Goal: Information Seeking & Learning: Check status

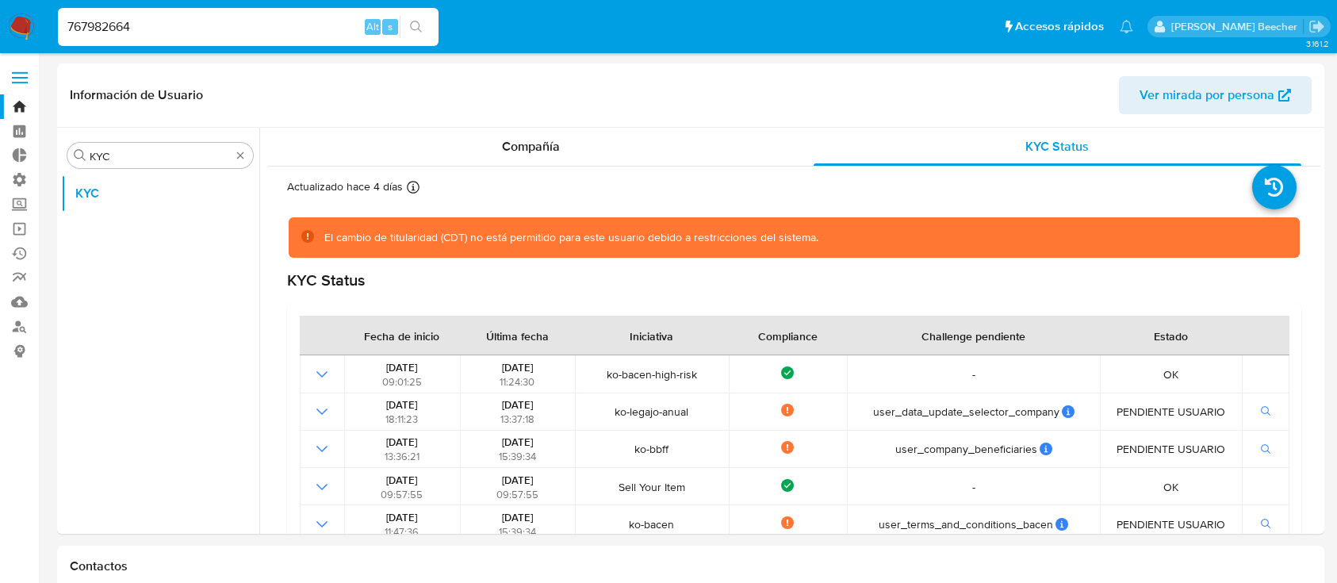
select select "10"
click at [226, 32] on input "767982664" at bounding box center [248, 27] width 381 height 21
paste input "559407350"
type input "559407350"
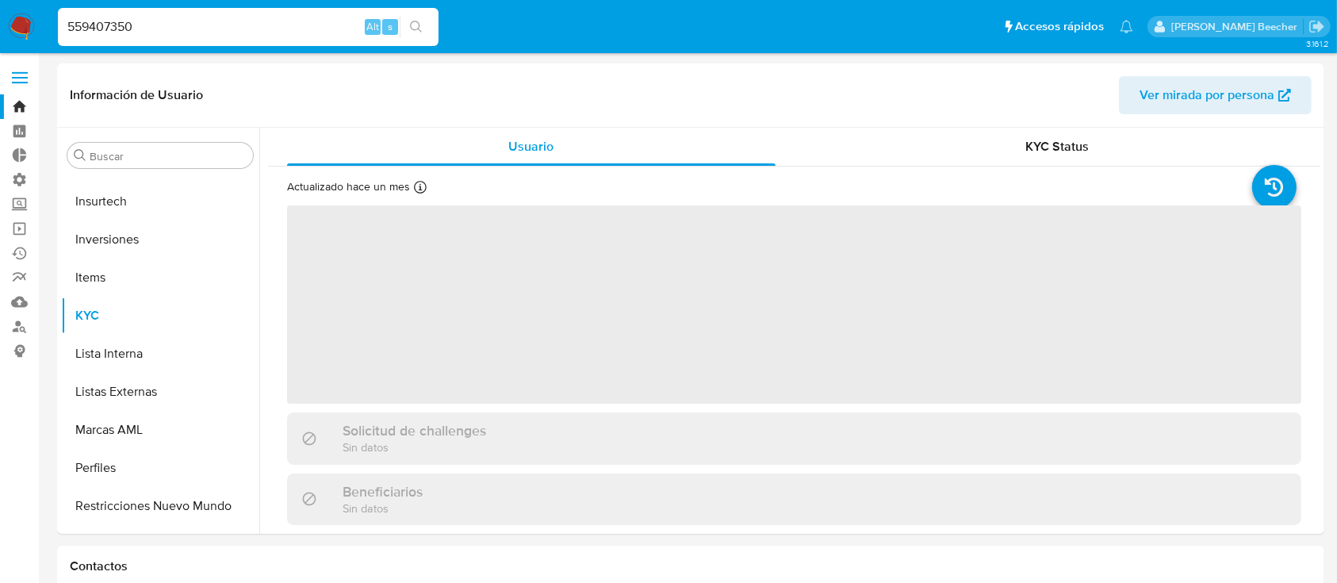
scroll to position [822, 0]
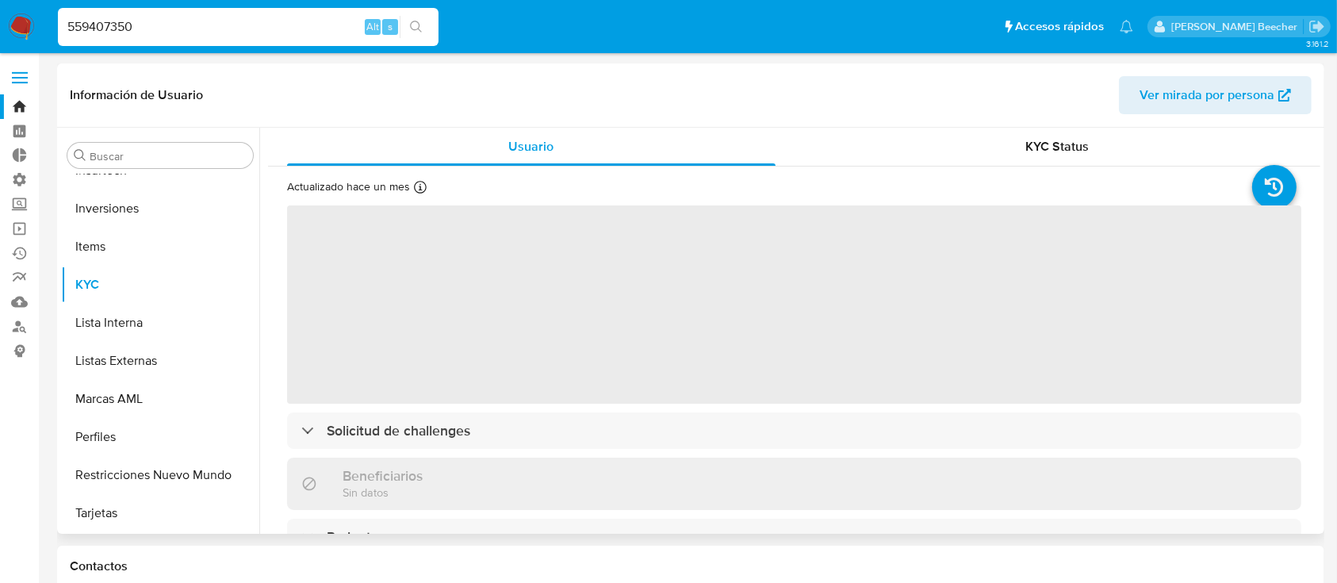
select select "10"
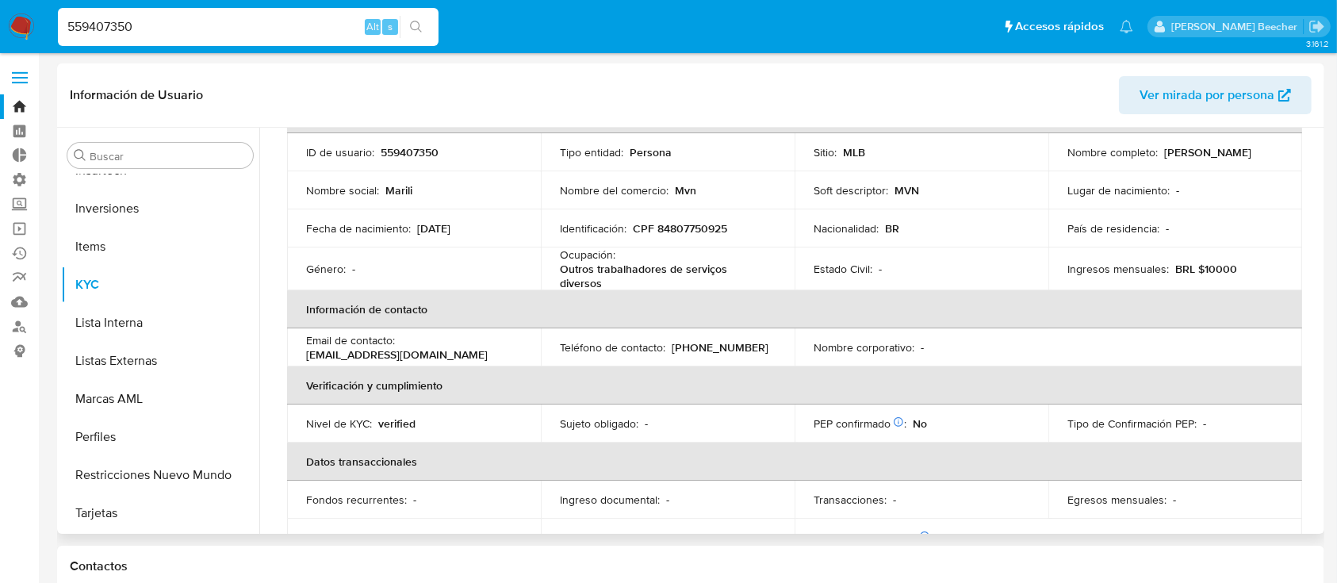
scroll to position [109, 0]
click at [196, 155] on input "Buscar" at bounding box center [168, 156] width 157 height 14
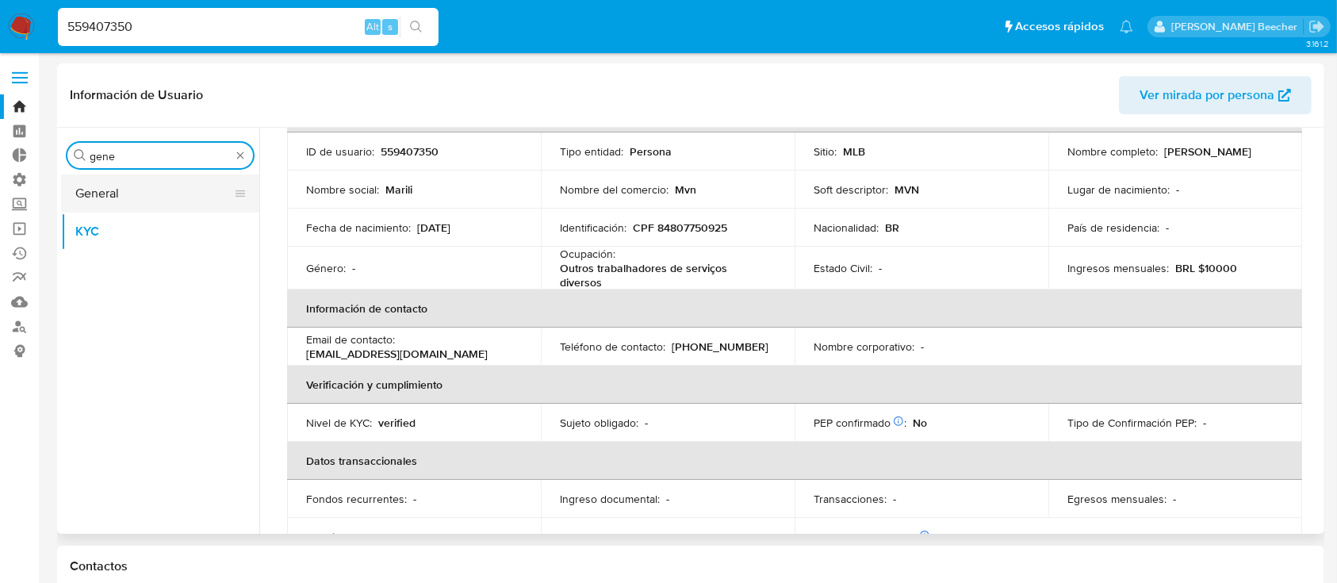
type input "gene"
click at [151, 190] on button "General" at bounding box center [154, 193] width 186 height 38
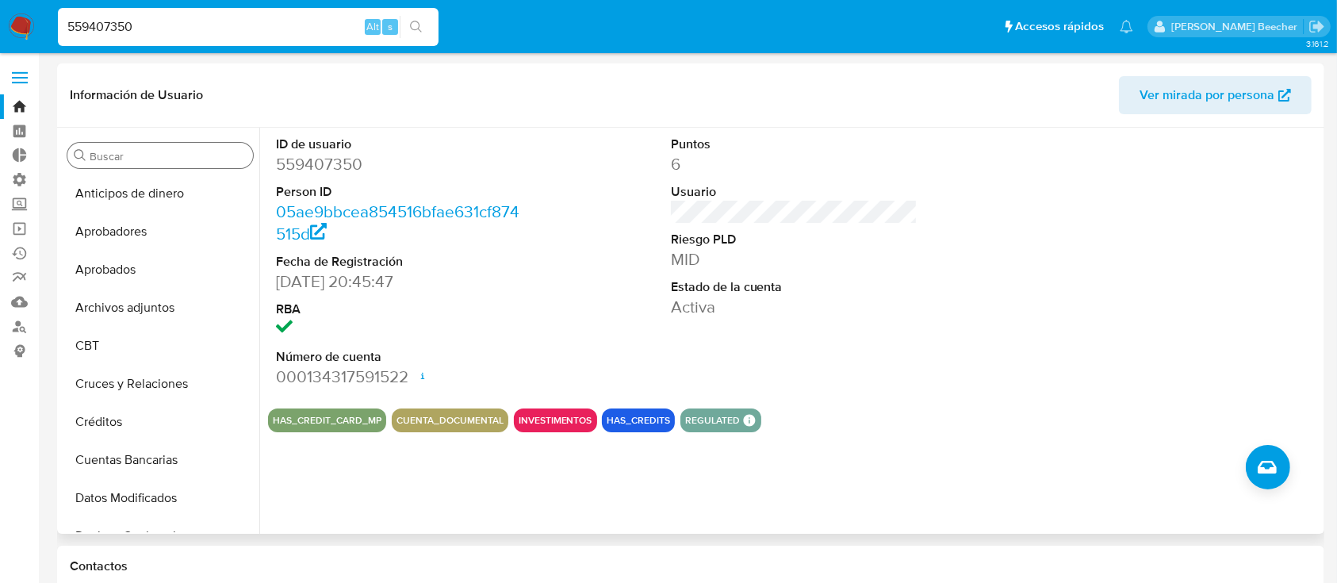
click at [237, 147] on div "Buscar" at bounding box center [160, 155] width 186 height 25
click at [200, 155] on input "Buscar" at bounding box center [168, 156] width 157 height 14
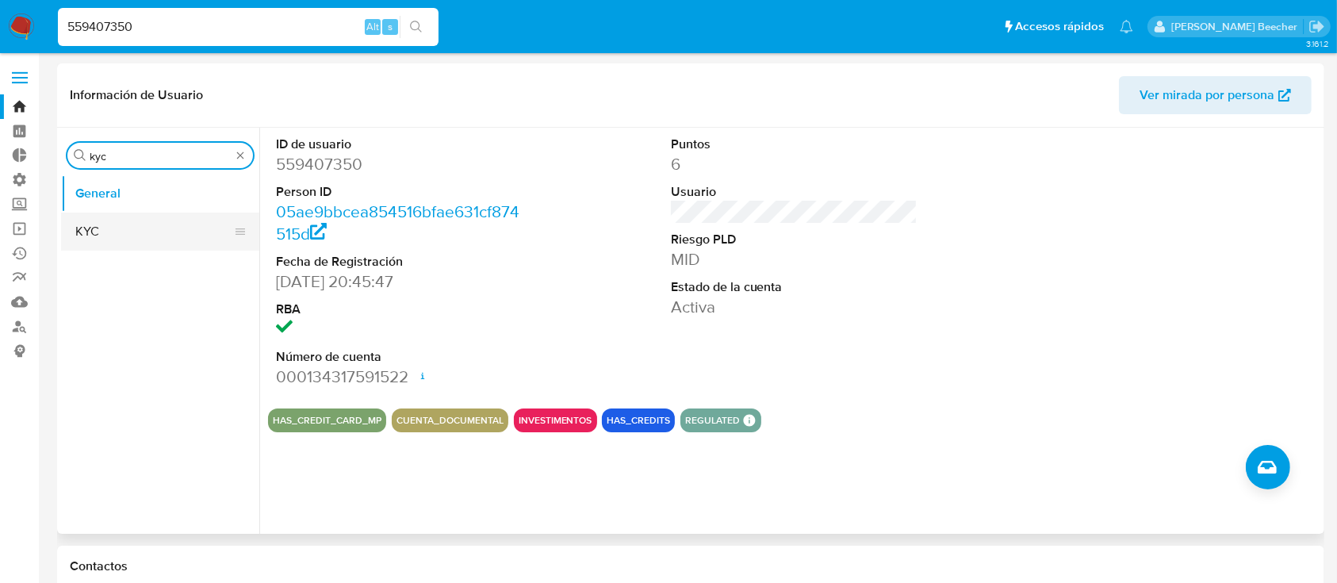
click at [116, 236] on button "KYC" at bounding box center [154, 232] width 186 height 38
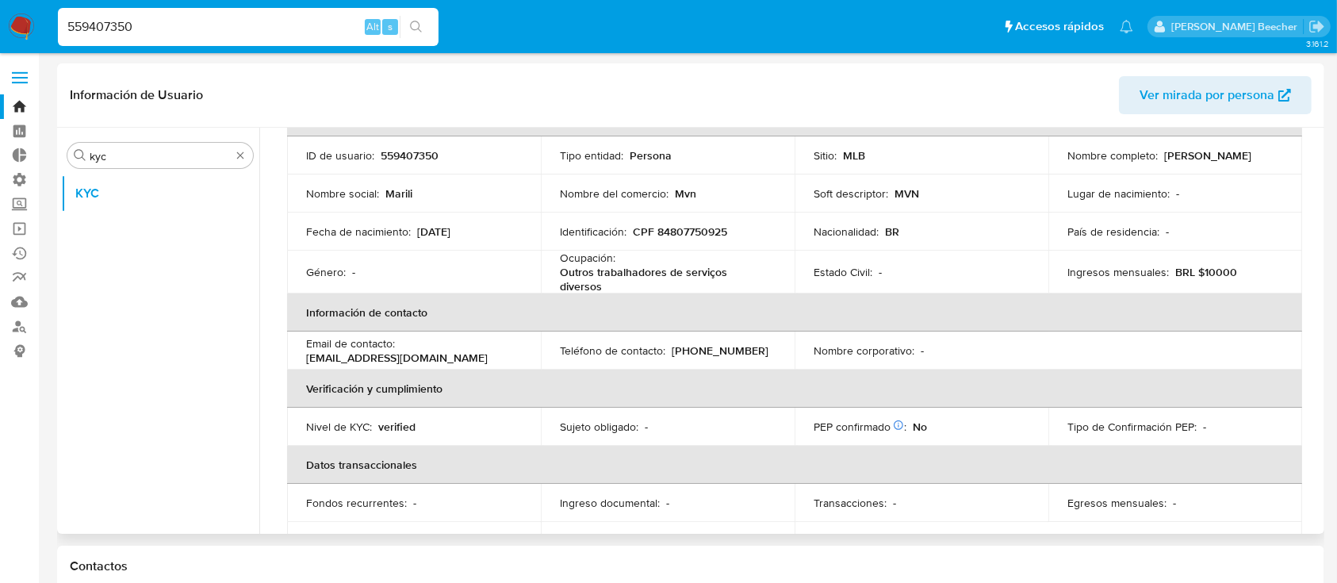
scroll to position [314, 0]
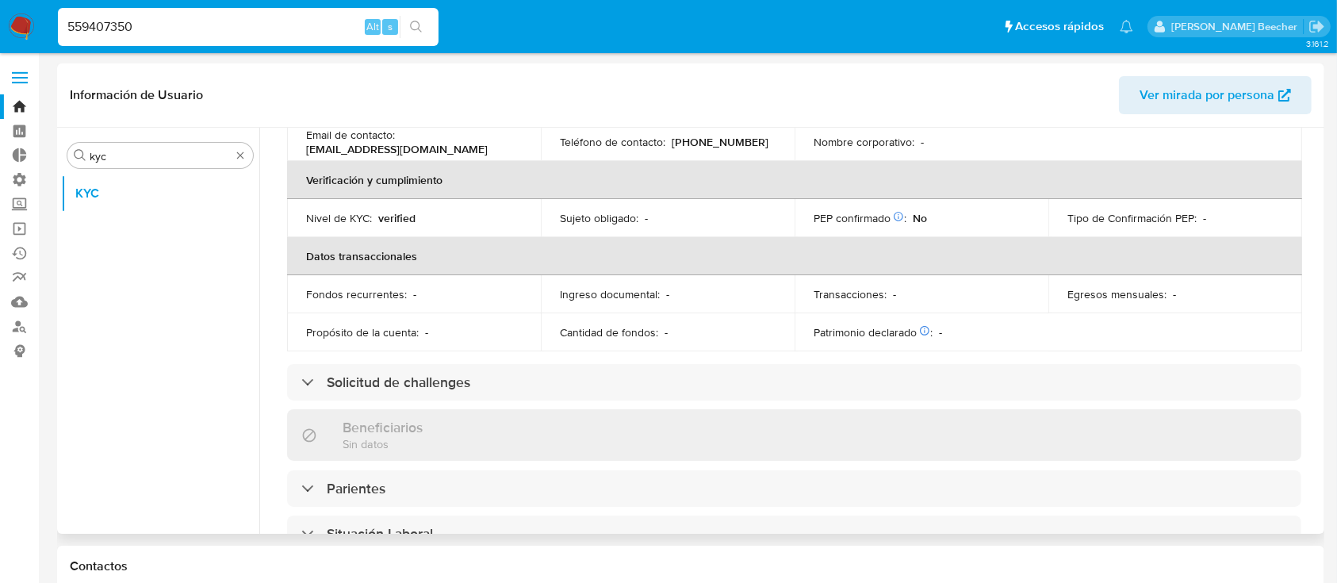
click at [364, 384] on h3 "Solicitud de challenges" at bounding box center [399, 382] width 144 height 17
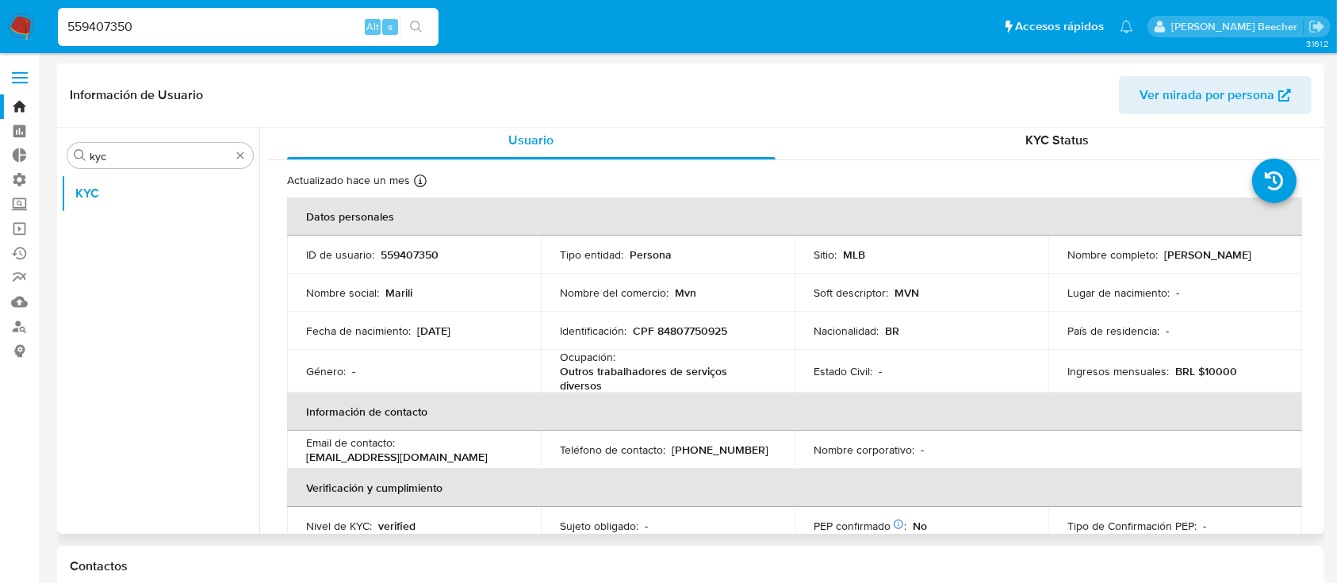
scroll to position [0, 0]
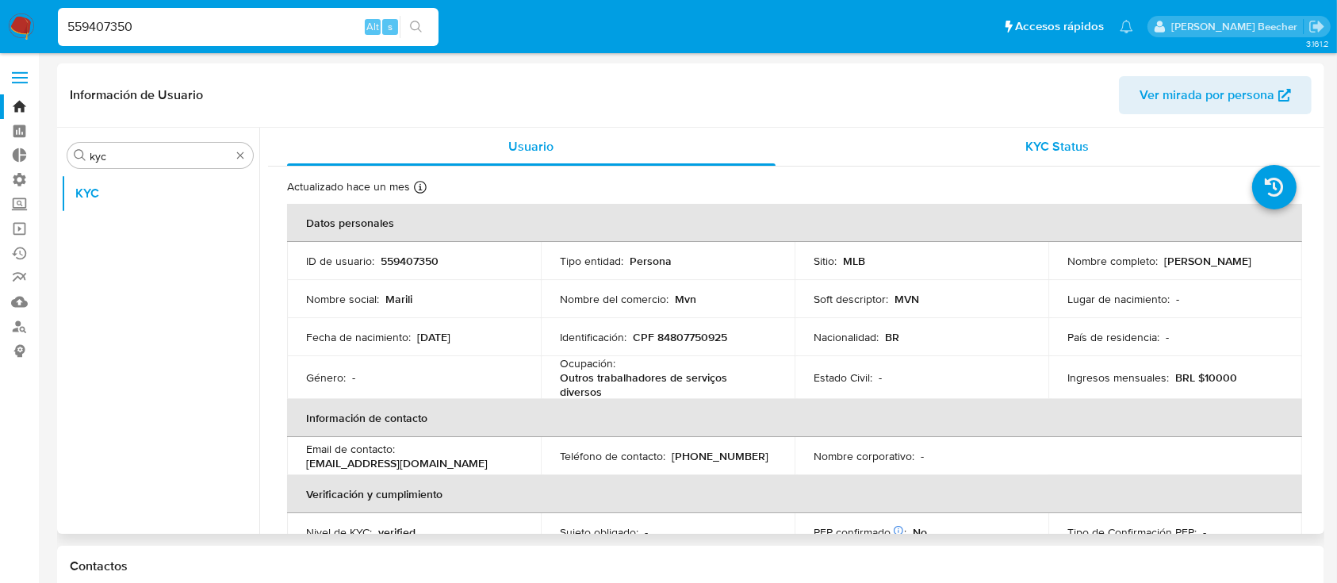
click at [1058, 153] on span "KYC Status" at bounding box center [1056, 146] width 63 height 18
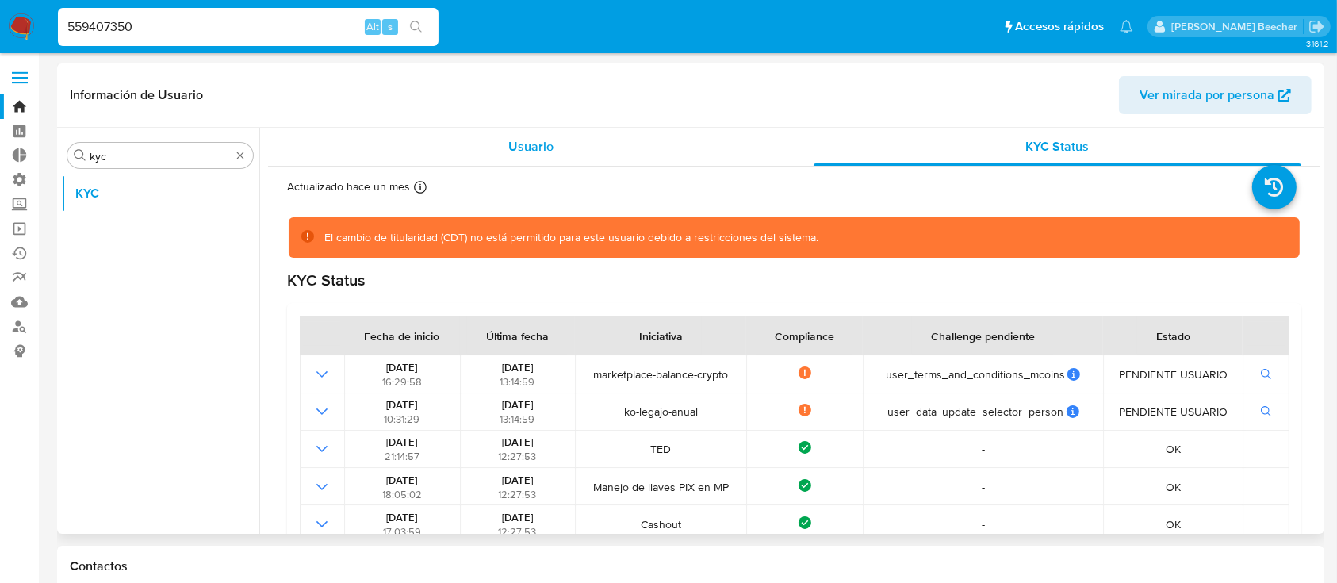
click at [555, 151] on div "Usuario" at bounding box center [531, 147] width 489 height 38
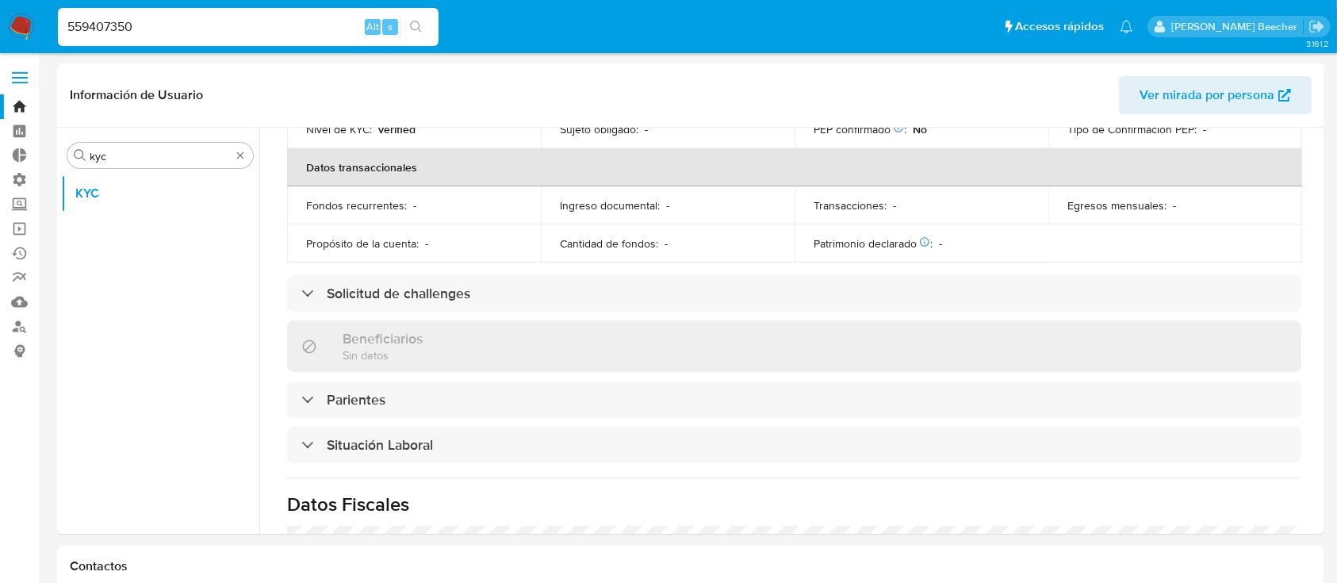
scroll to position [410, 0]
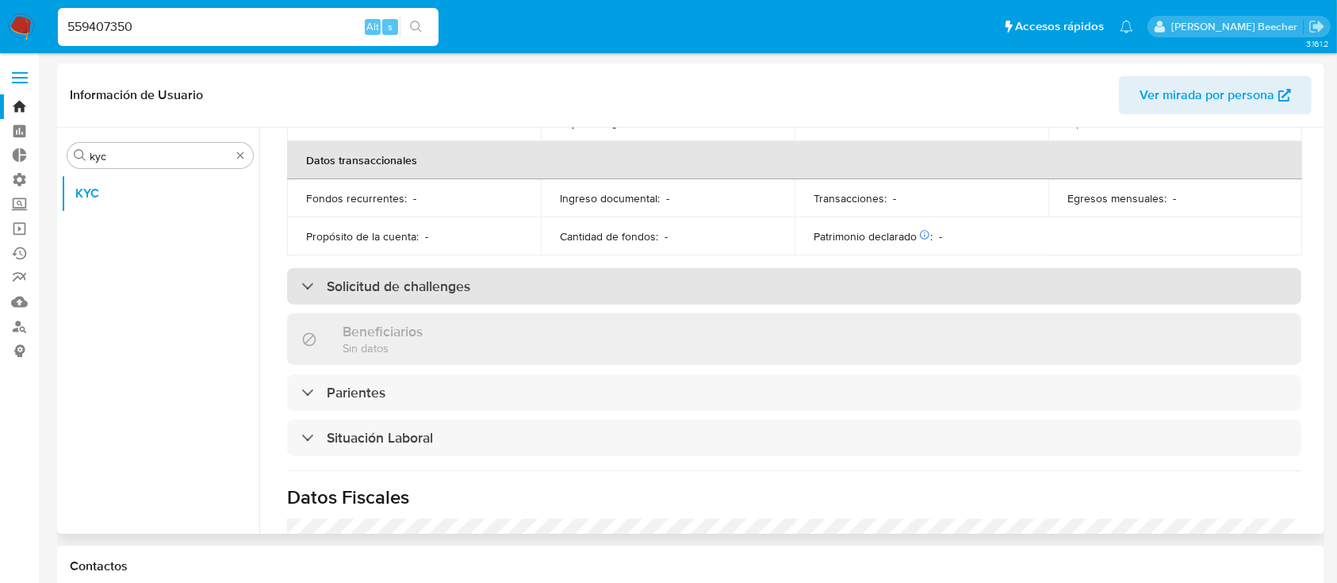
click at [360, 280] on h3 "Solicitud de challenges" at bounding box center [399, 286] width 144 height 17
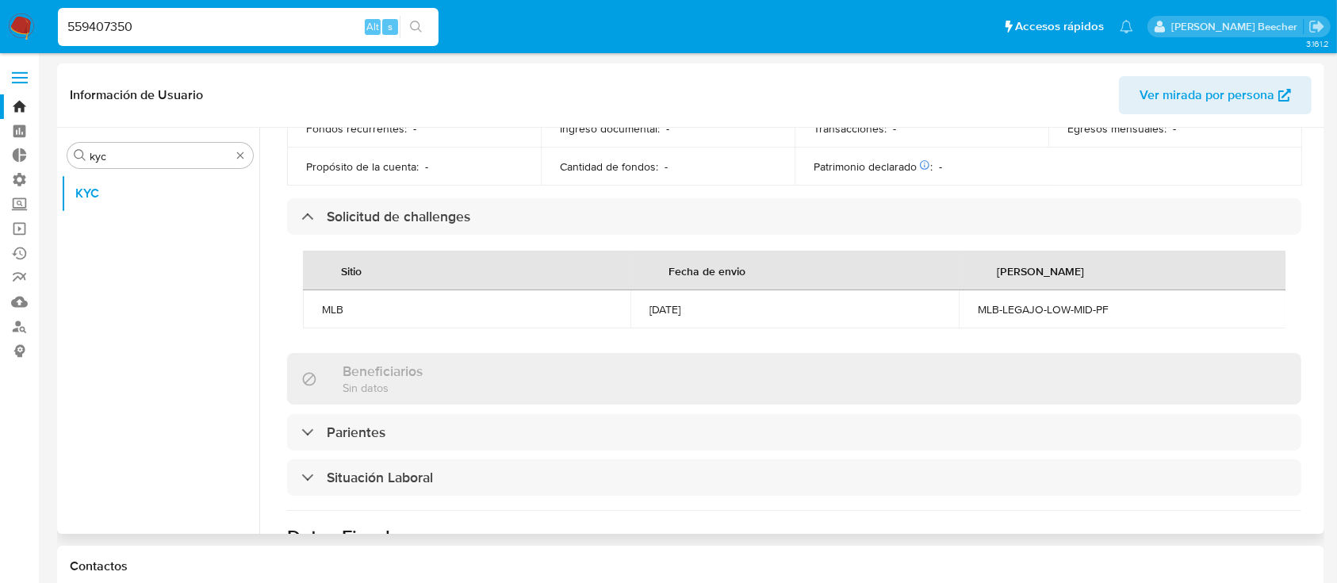
scroll to position [0, 0]
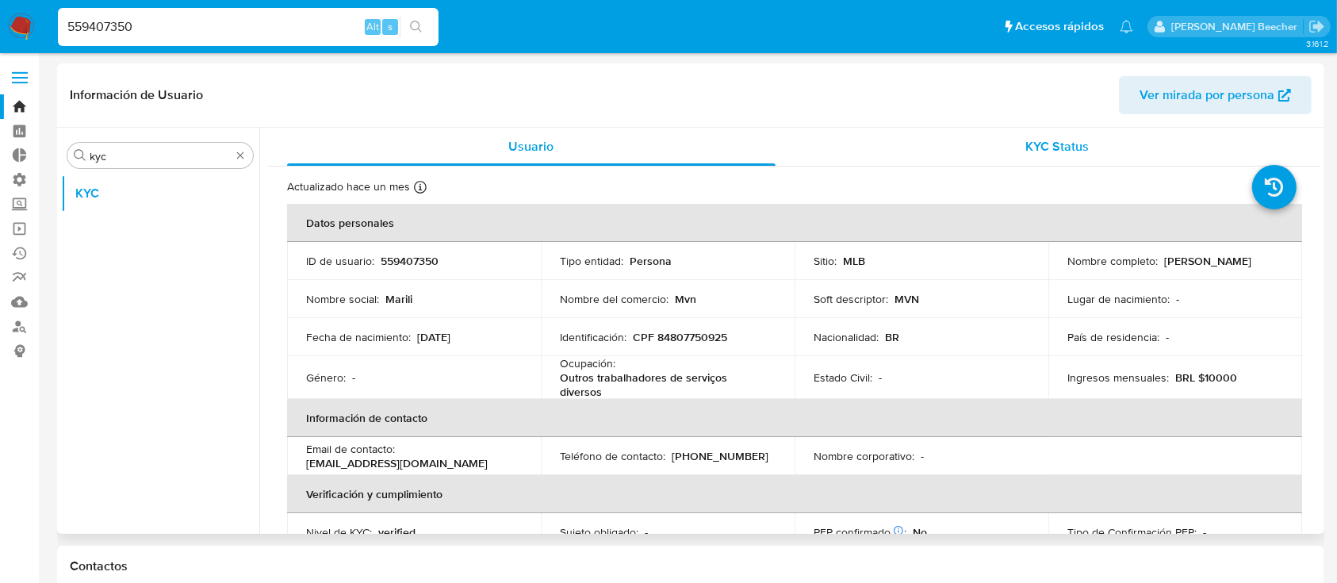
click at [1040, 154] on span "KYC Status" at bounding box center [1056, 146] width 63 height 18
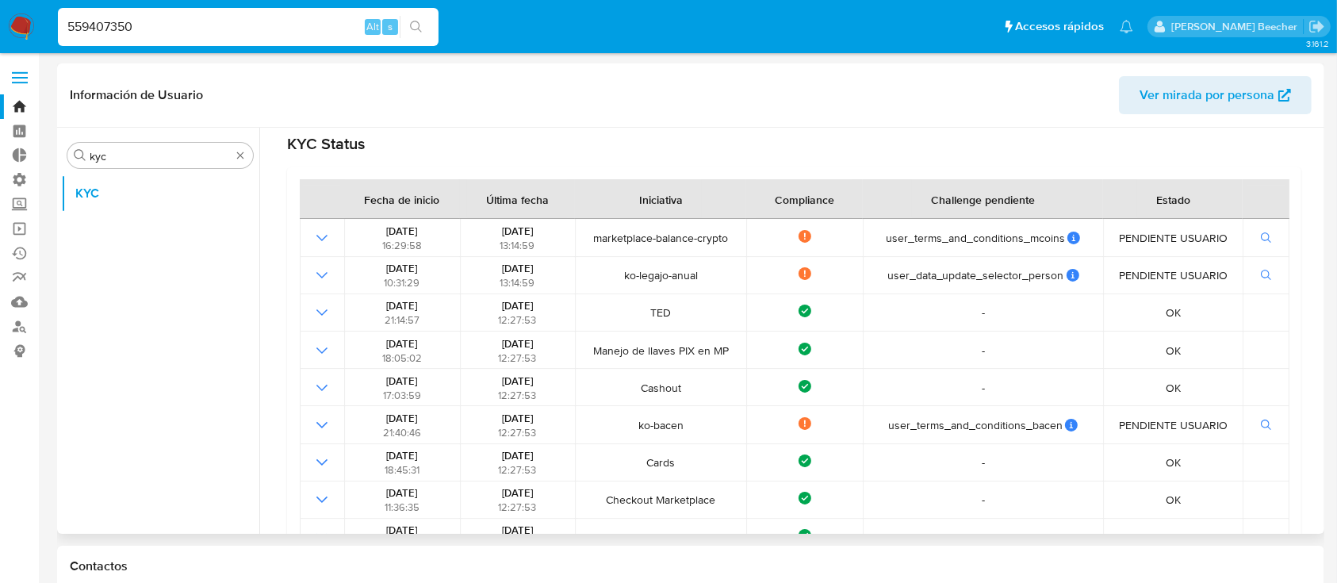
scroll to position [137, 0]
click at [182, 147] on div "Buscar kyc" at bounding box center [160, 155] width 186 height 25
click at [184, 151] on input "kyc" at bounding box center [160, 156] width 141 height 14
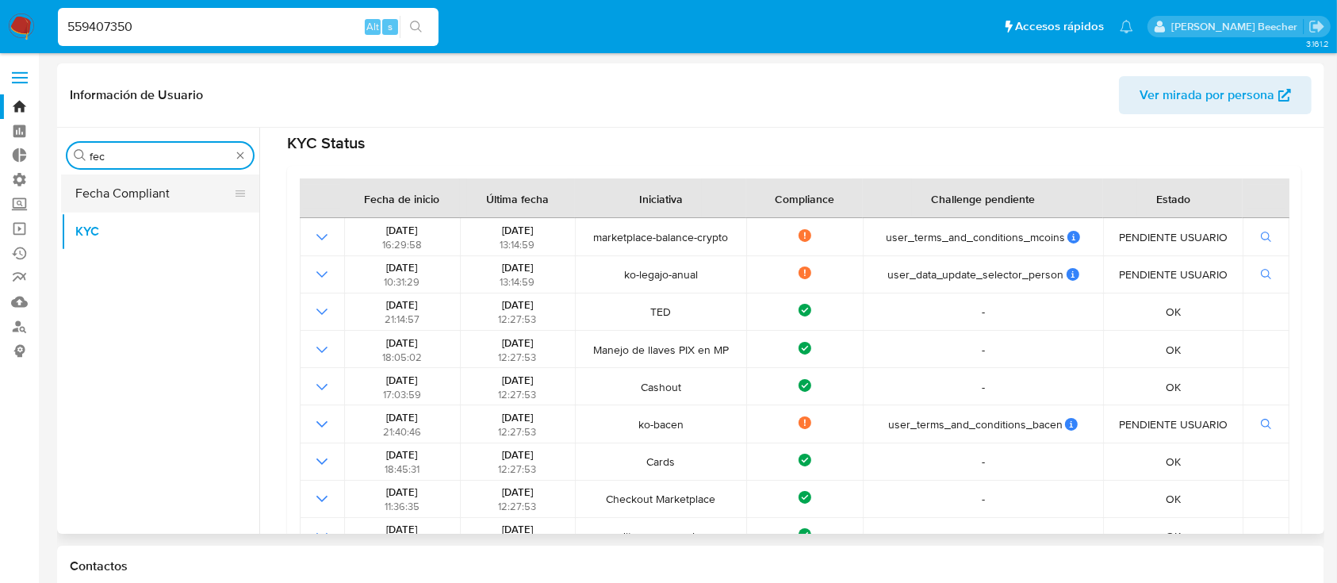
click at [166, 192] on button "Fecha Compliant" at bounding box center [154, 193] width 186 height 38
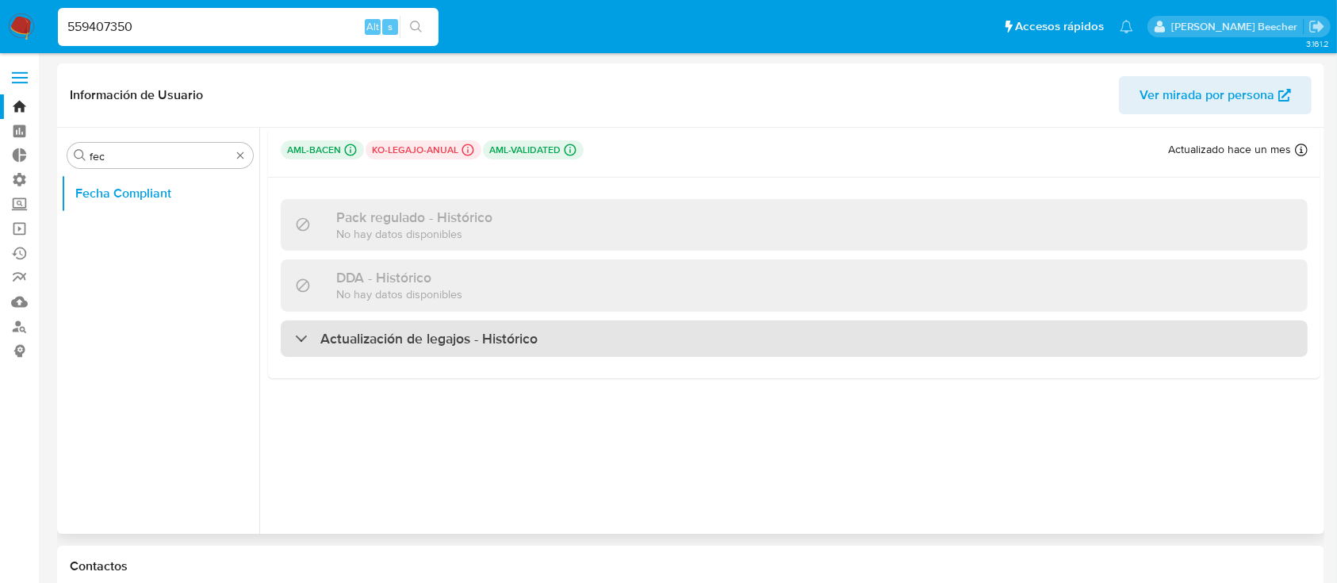
click at [412, 350] on div "Actualización de legajos - Histórico" at bounding box center [794, 338] width 1027 height 36
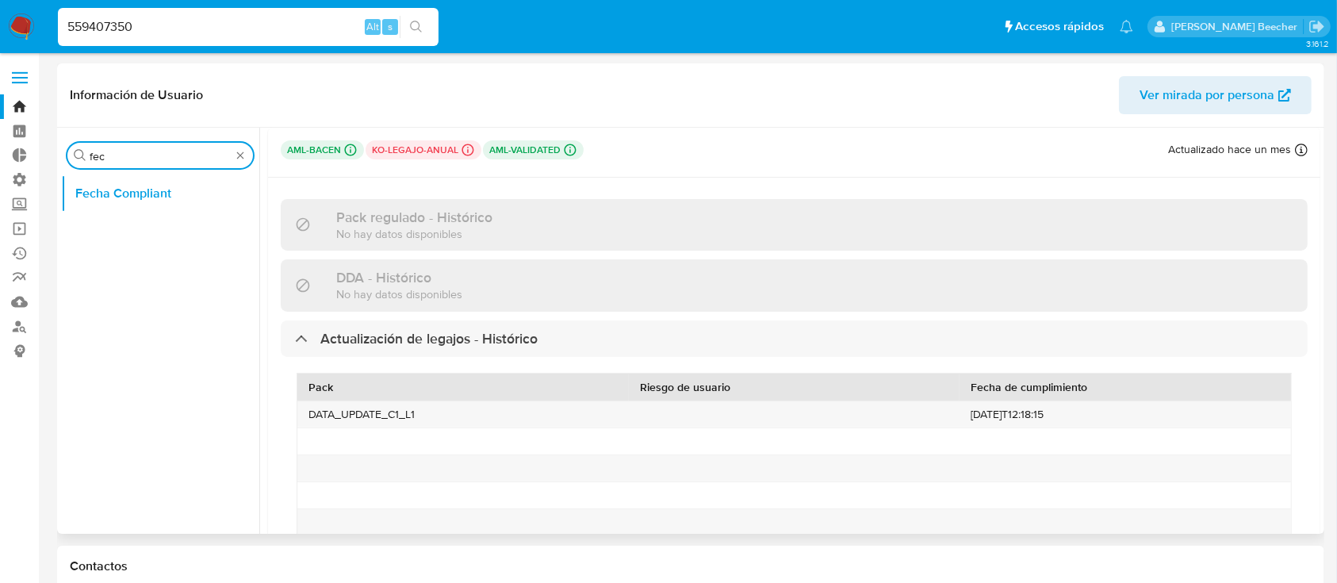
click at [206, 155] on input "fec" at bounding box center [160, 156] width 141 height 14
type input "kyc"
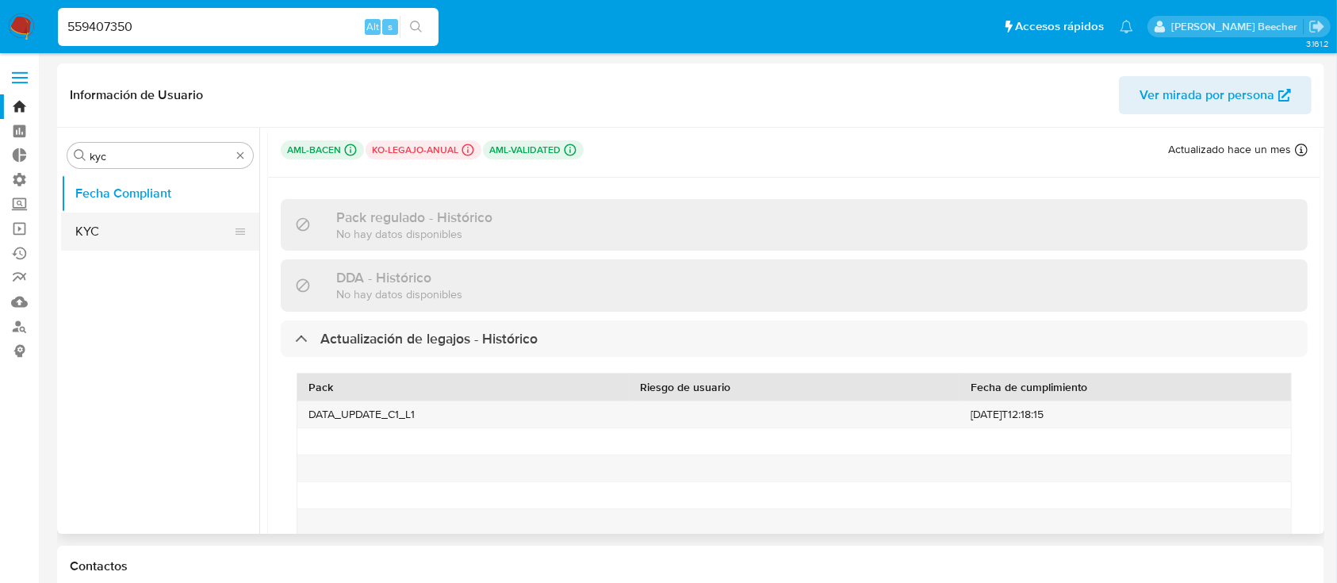
click at [172, 242] on button "KYC" at bounding box center [154, 232] width 186 height 38
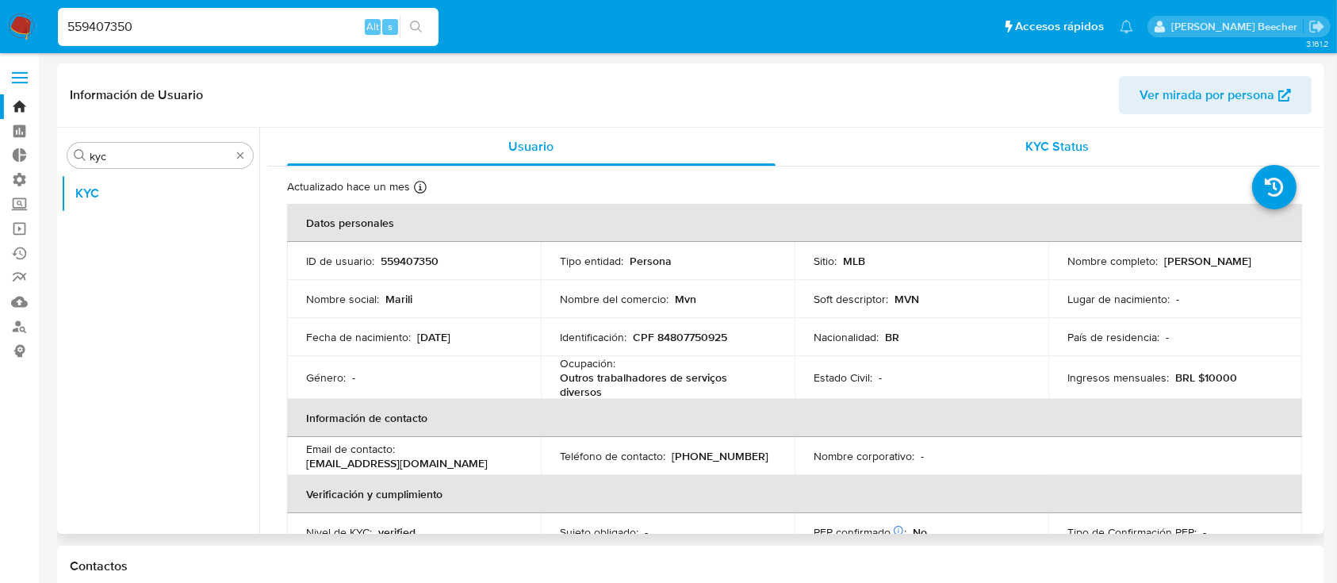
click at [1066, 143] on span "KYC Status" at bounding box center [1056, 146] width 63 height 18
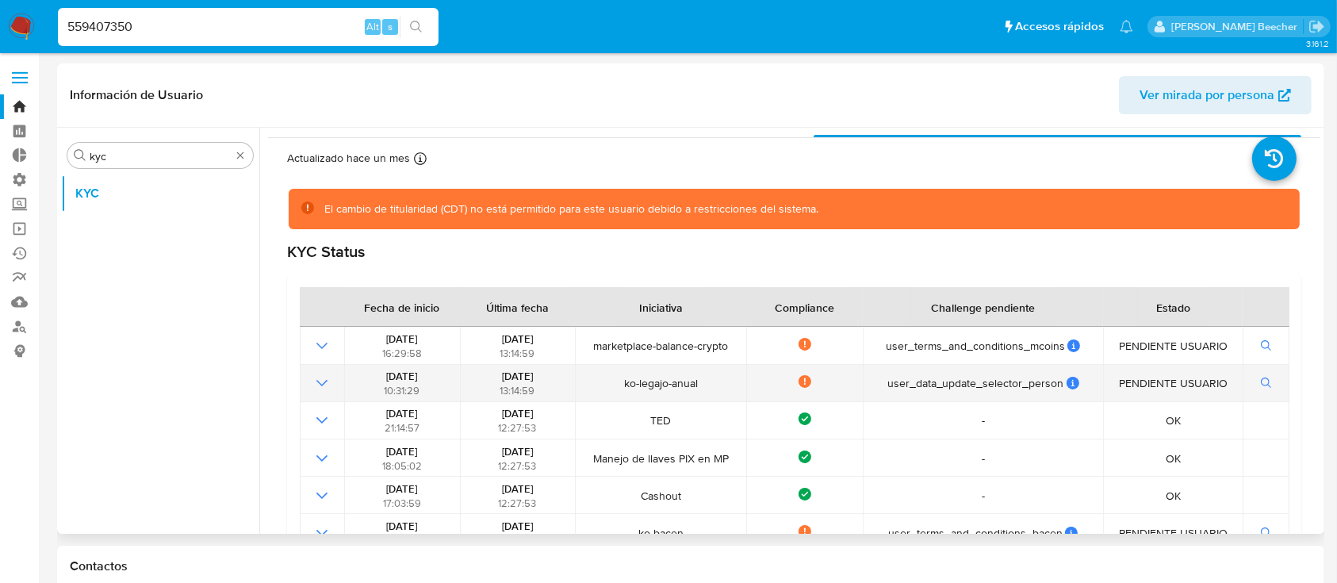
scroll to position [29, 0]
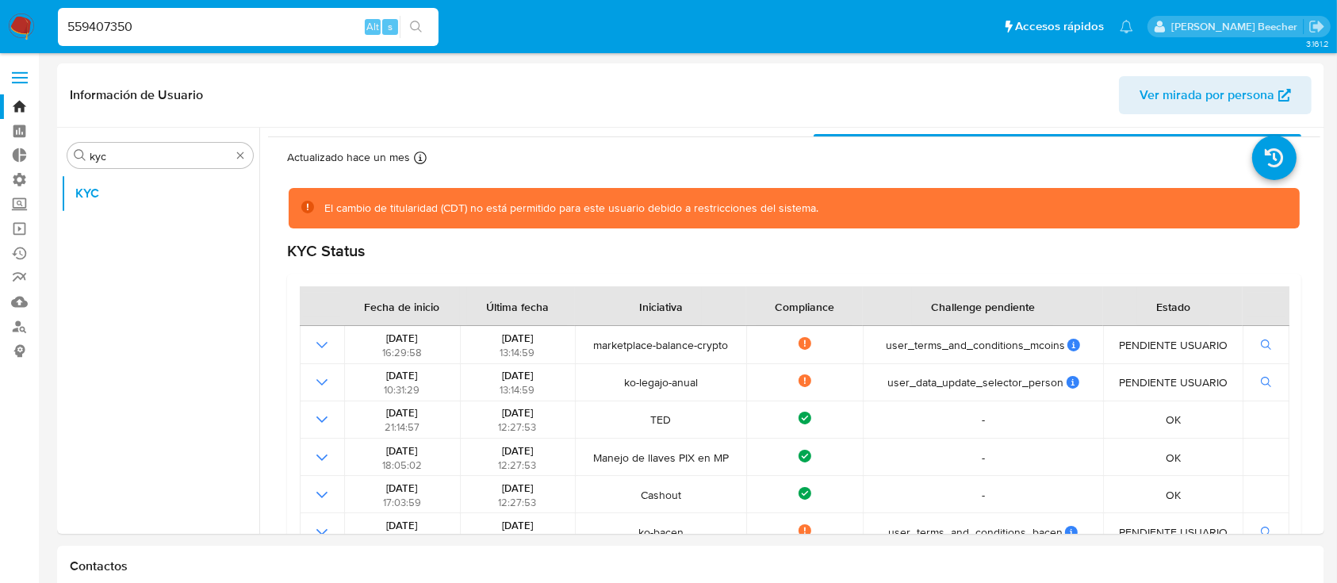
click at [260, 24] on input "559407350" at bounding box center [248, 27] width 381 height 21
paste input "1897033994"
type input "1897033994"
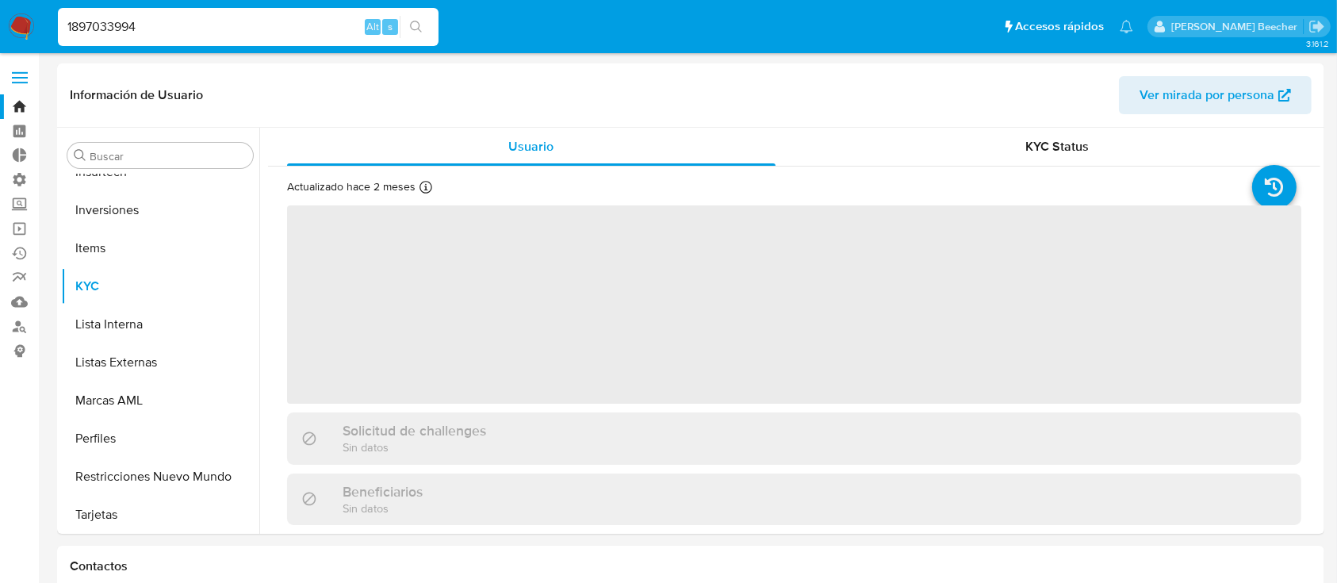
scroll to position [822, 0]
select select "10"
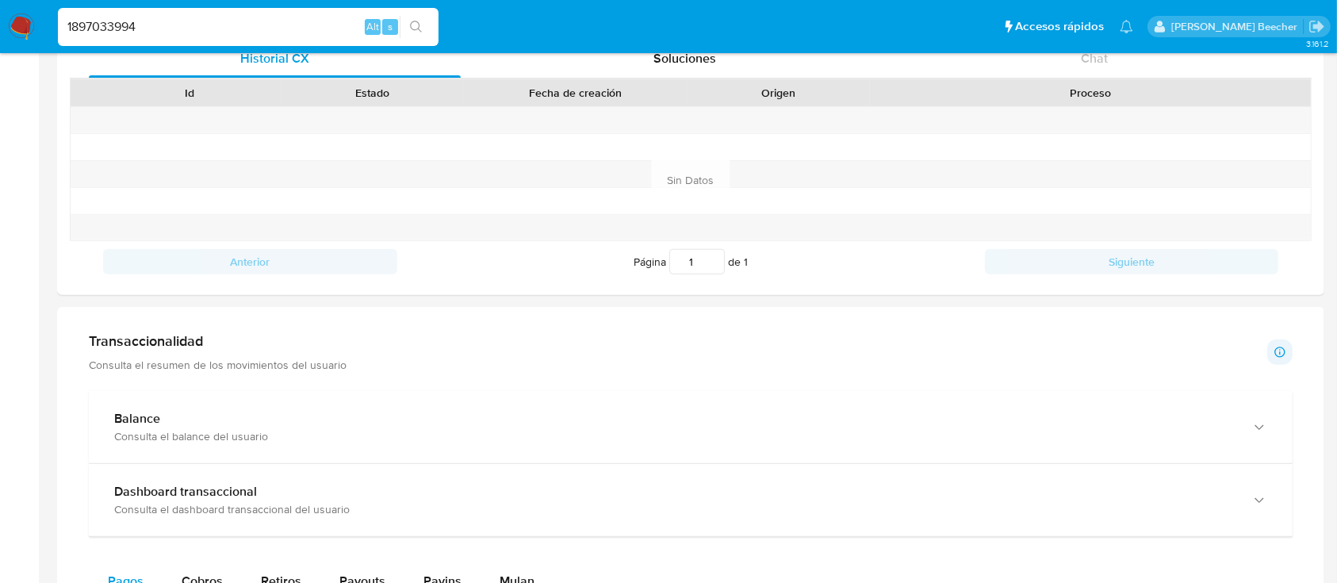
scroll to position [0, 0]
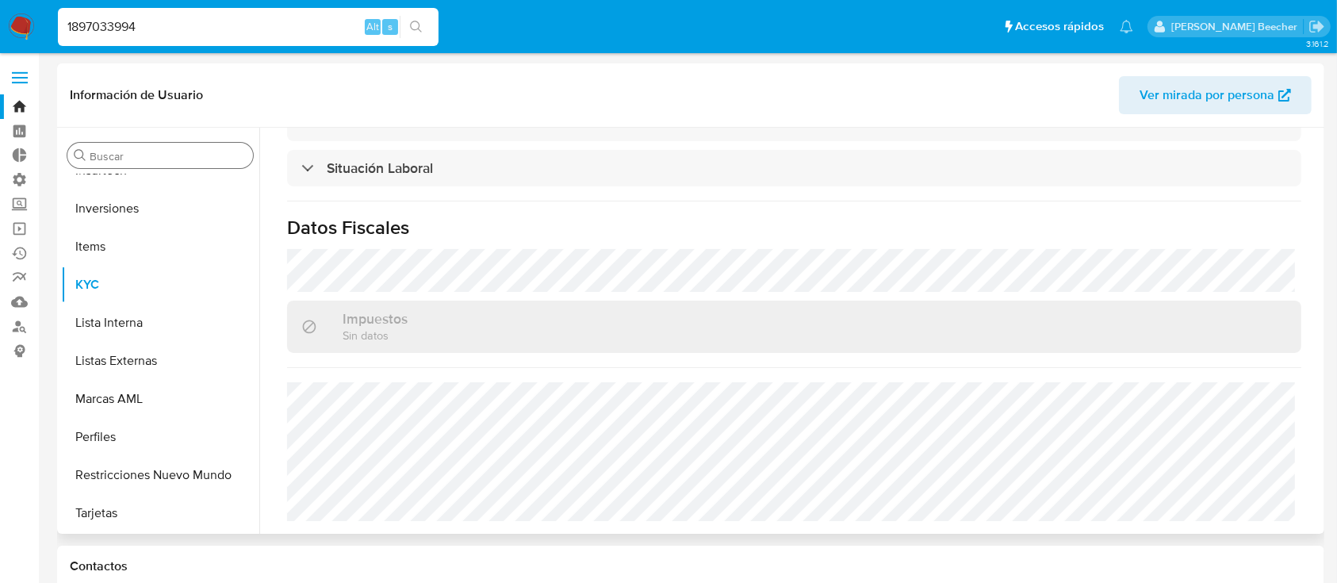
click at [203, 160] on input "Buscar" at bounding box center [168, 156] width 157 height 14
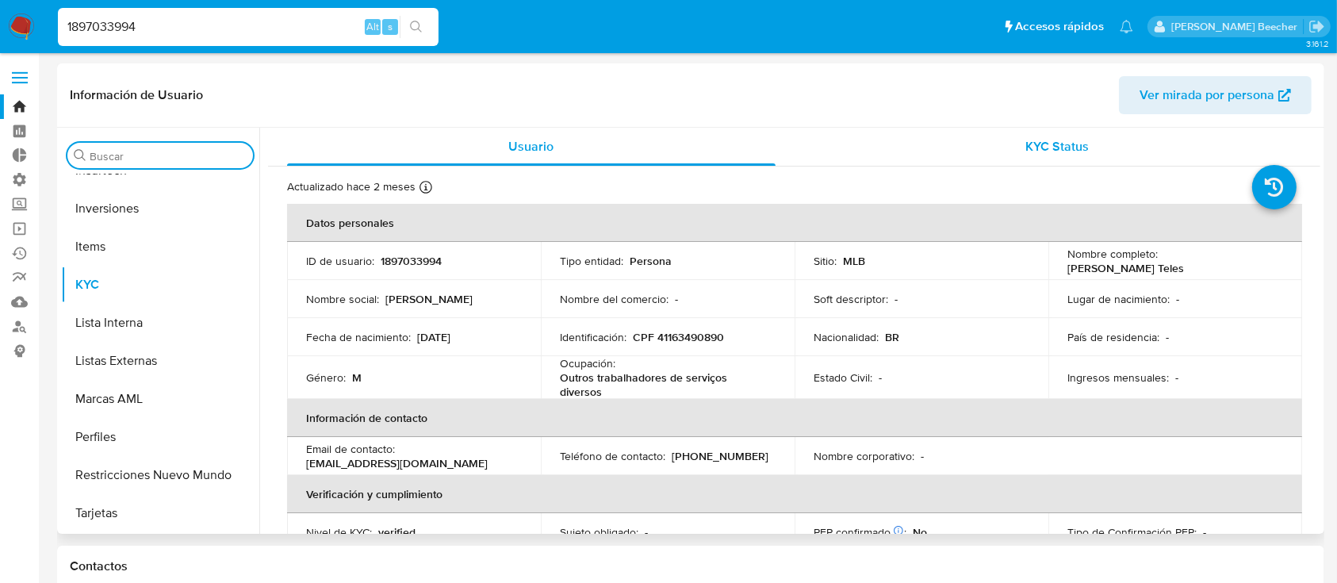
click at [991, 146] on div "KYC Status" at bounding box center [1058, 147] width 489 height 38
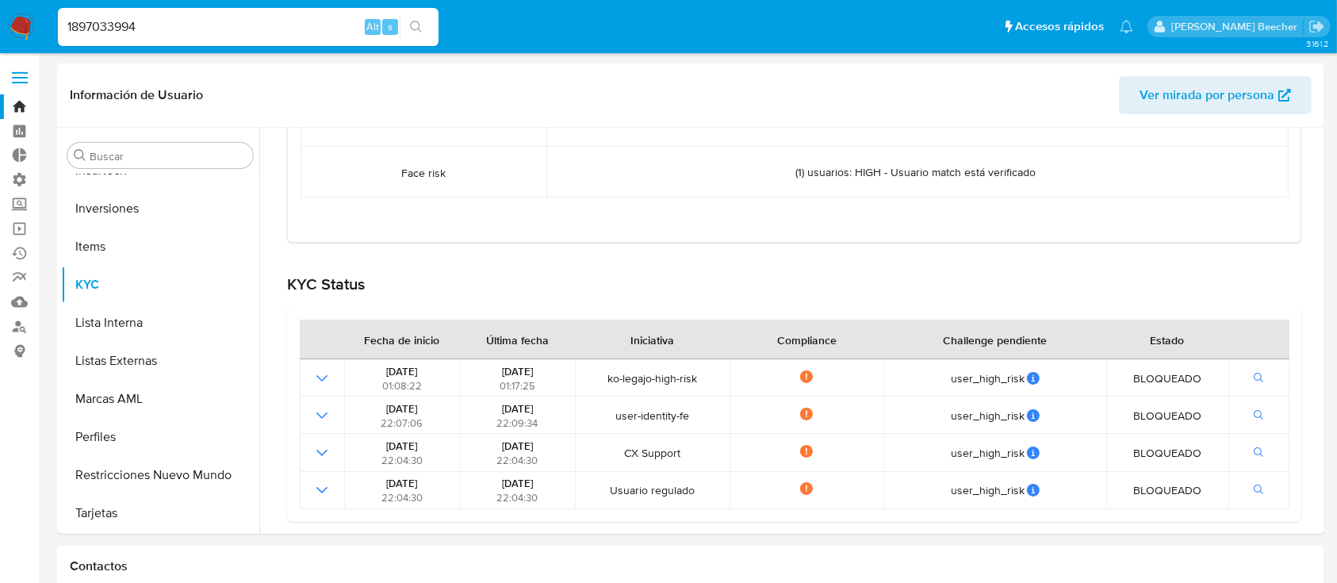
click at [266, 17] on input "1897033994" at bounding box center [248, 27] width 381 height 21
paste input "294845800"
type input "294845800"
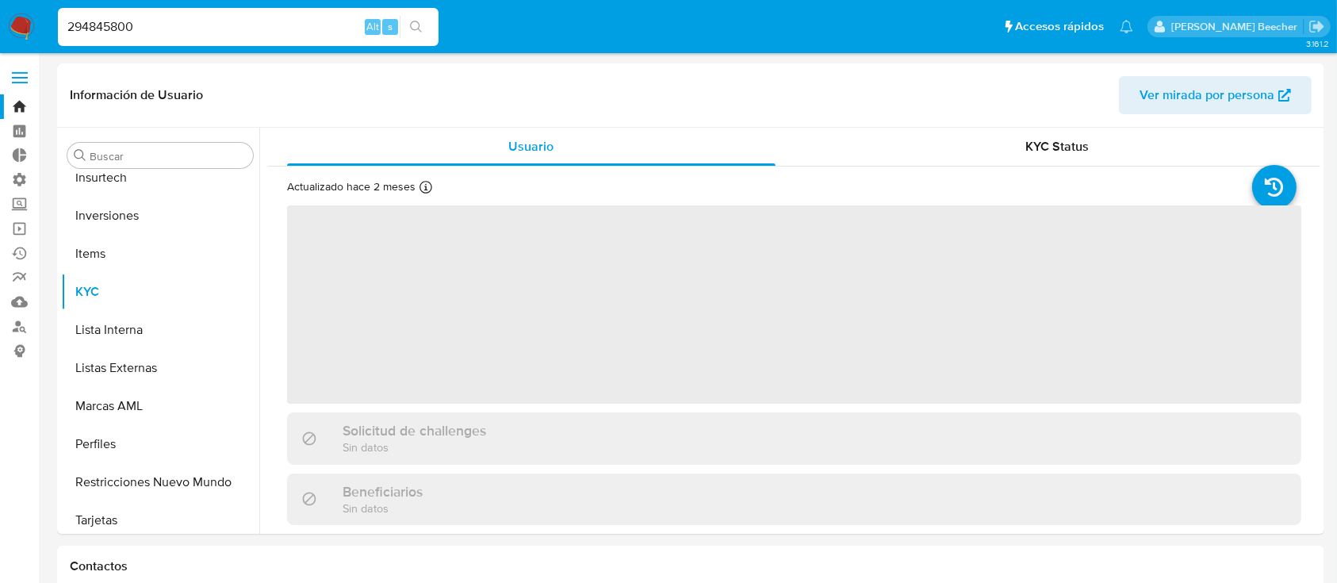
scroll to position [822, 0]
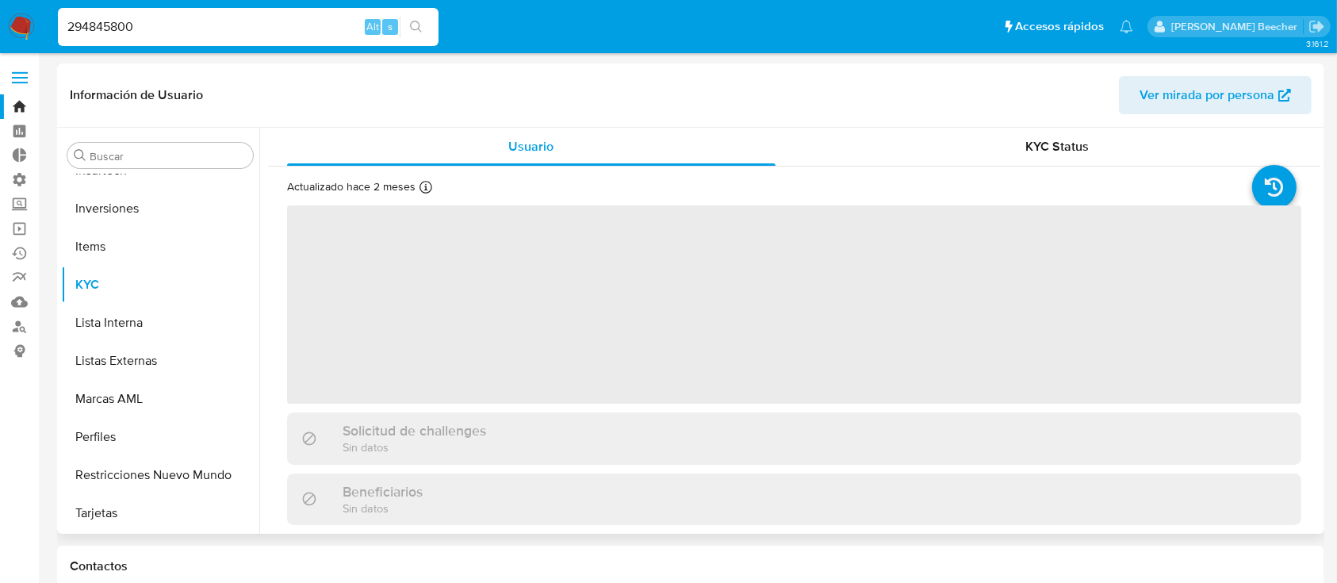
select select "10"
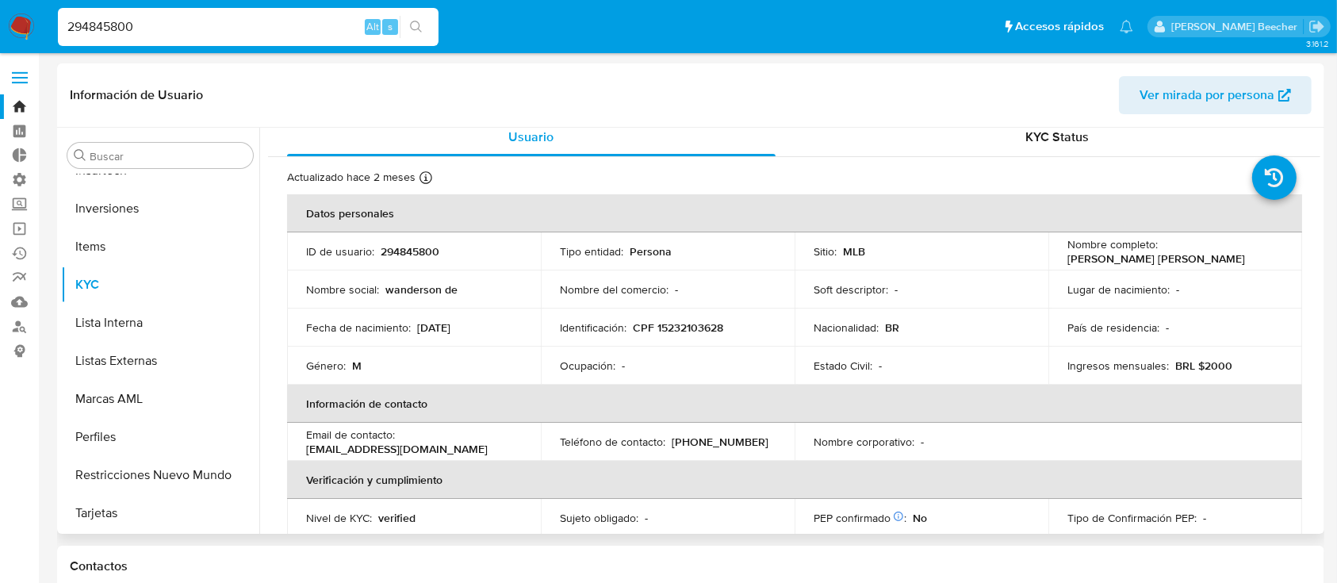
scroll to position [0, 0]
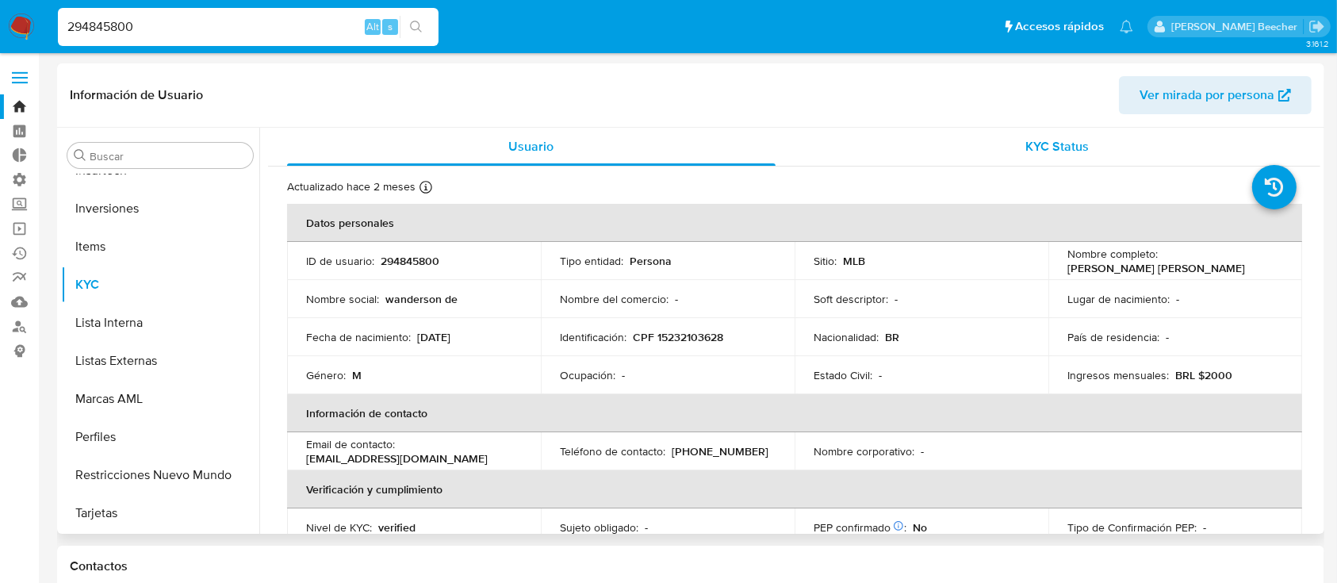
click at [1042, 151] on span "KYC Status" at bounding box center [1056, 146] width 63 height 18
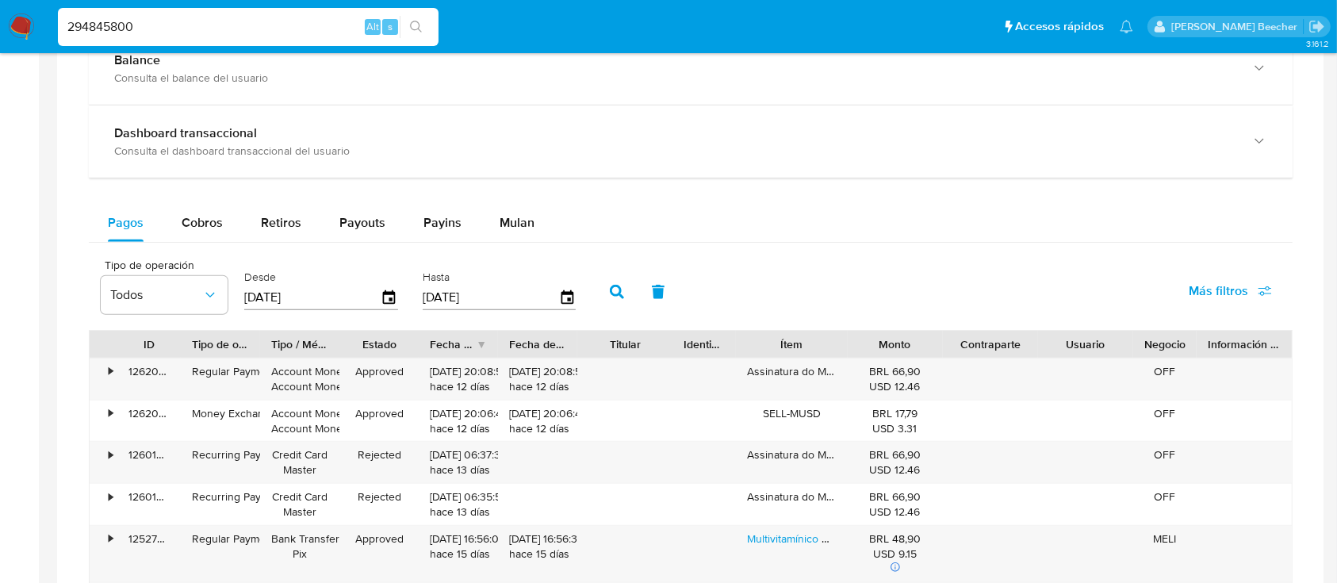
scroll to position [805, 0]
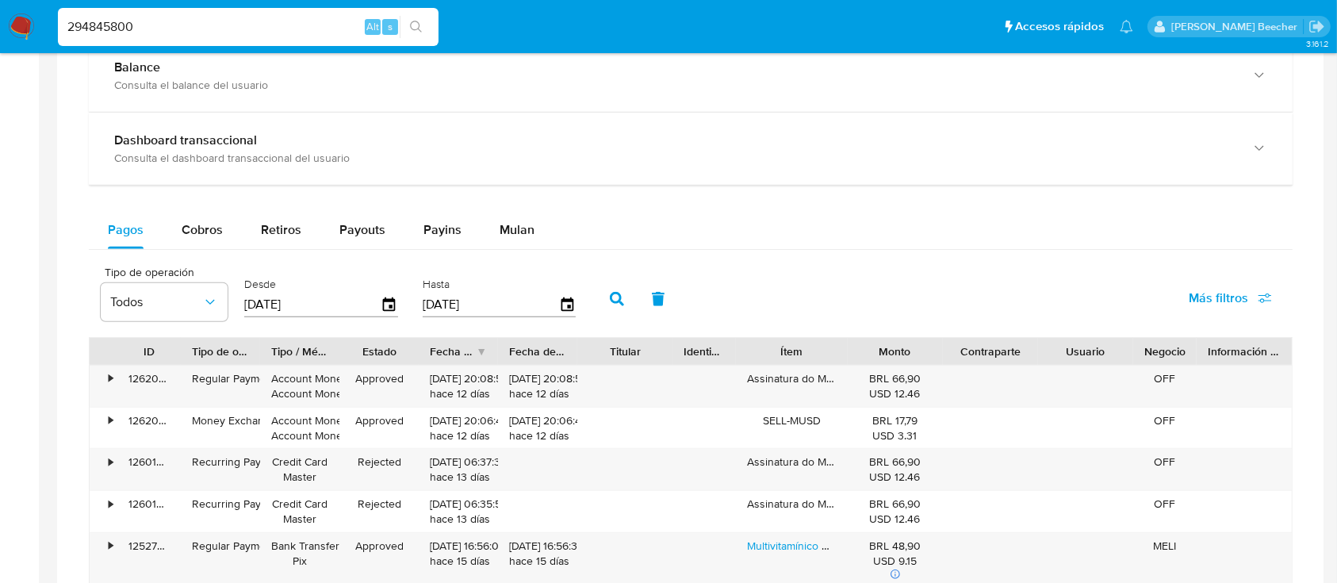
click at [224, 31] on input "294845800" at bounding box center [248, 27] width 381 height 21
paste input "12842522"
type input "212842522"
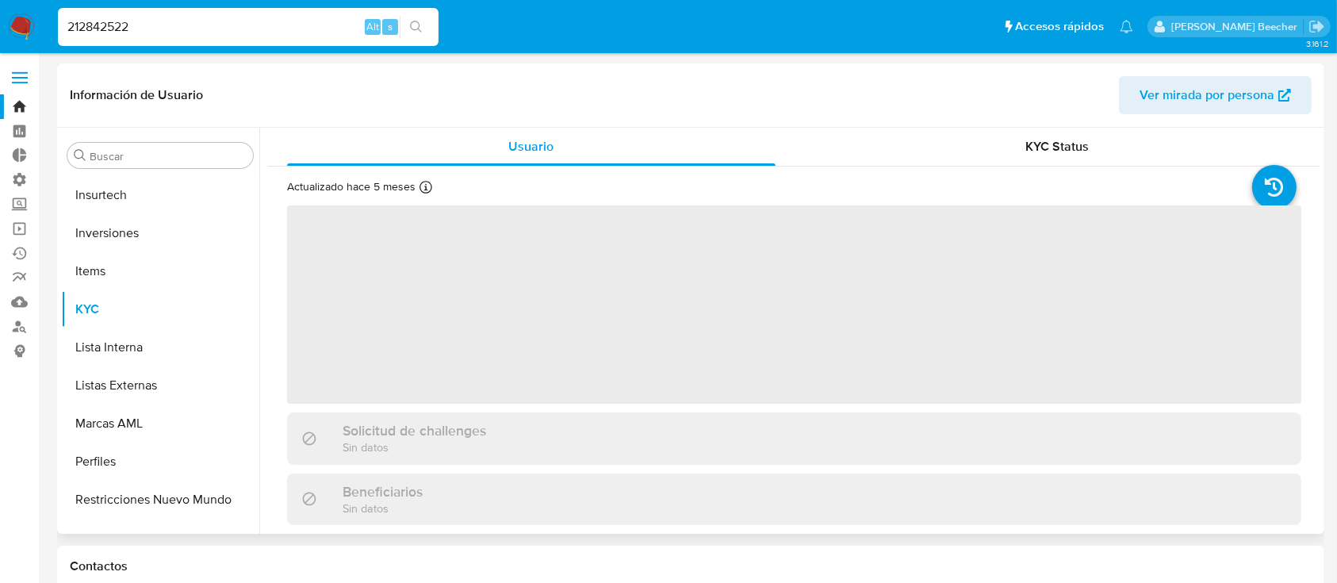
scroll to position [822, 0]
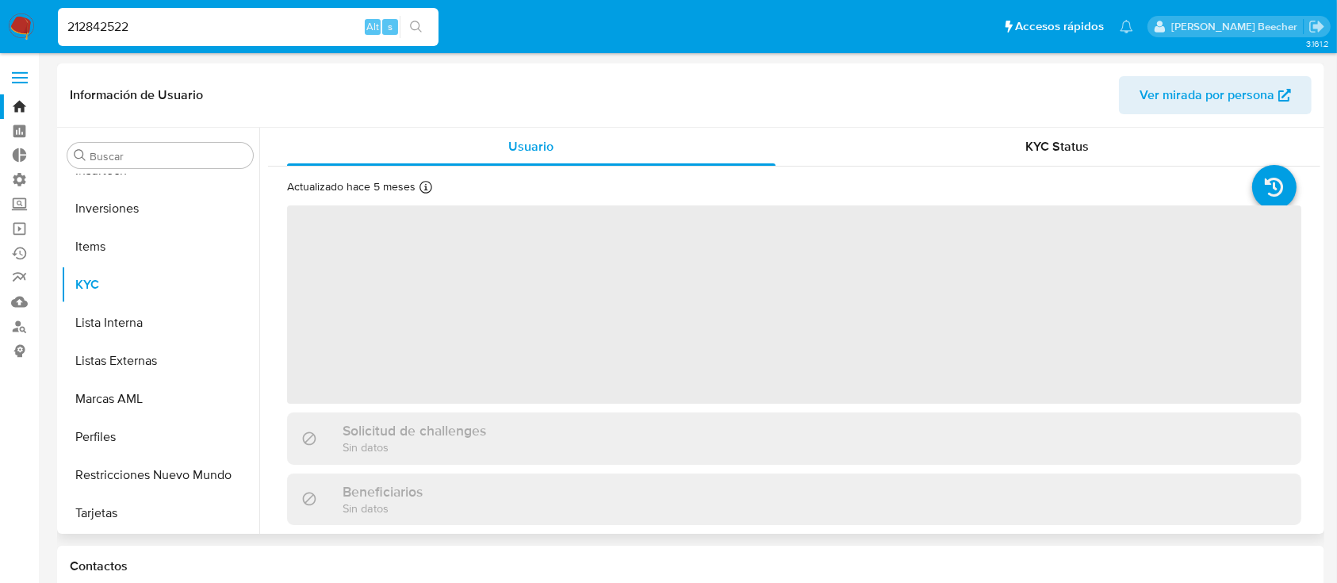
select select "10"
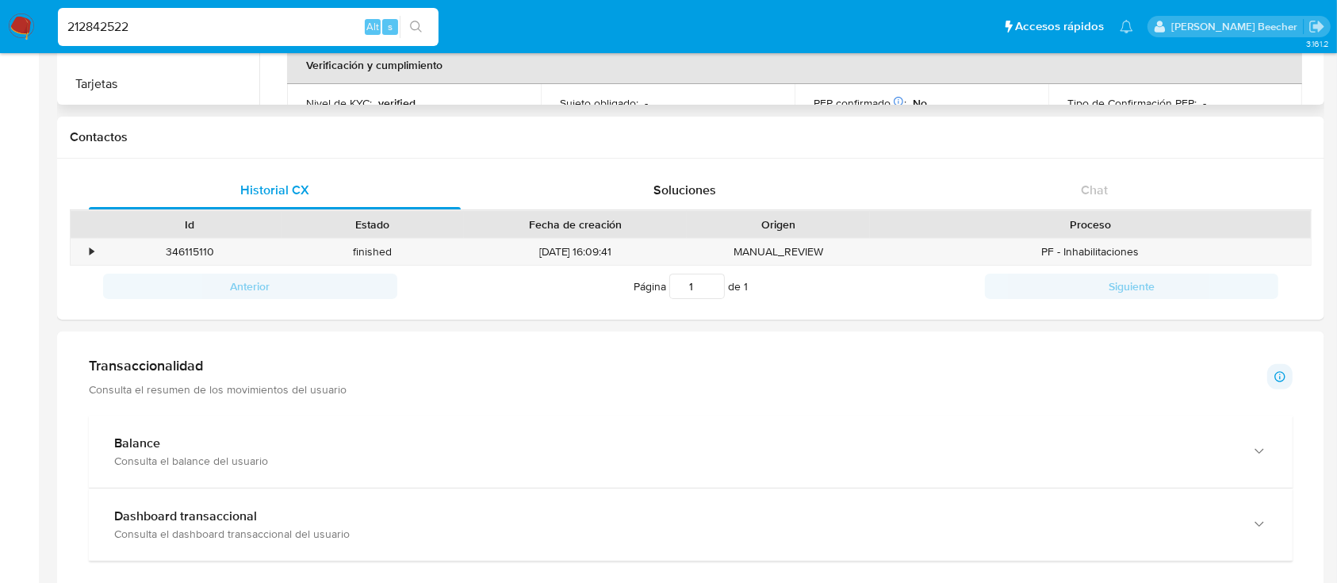
scroll to position [0, 0]
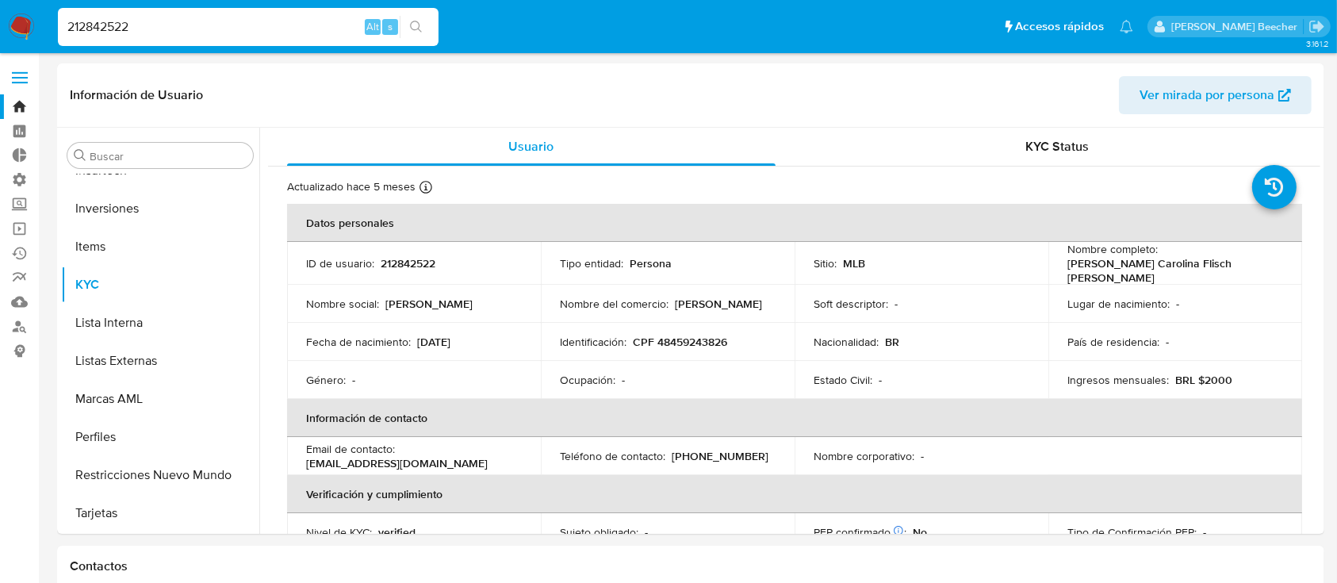
click at [182, 35] on input "212842522" at bounding box center [248, 27] width 381 height 21
paste input "325475376"
type input "325475376"
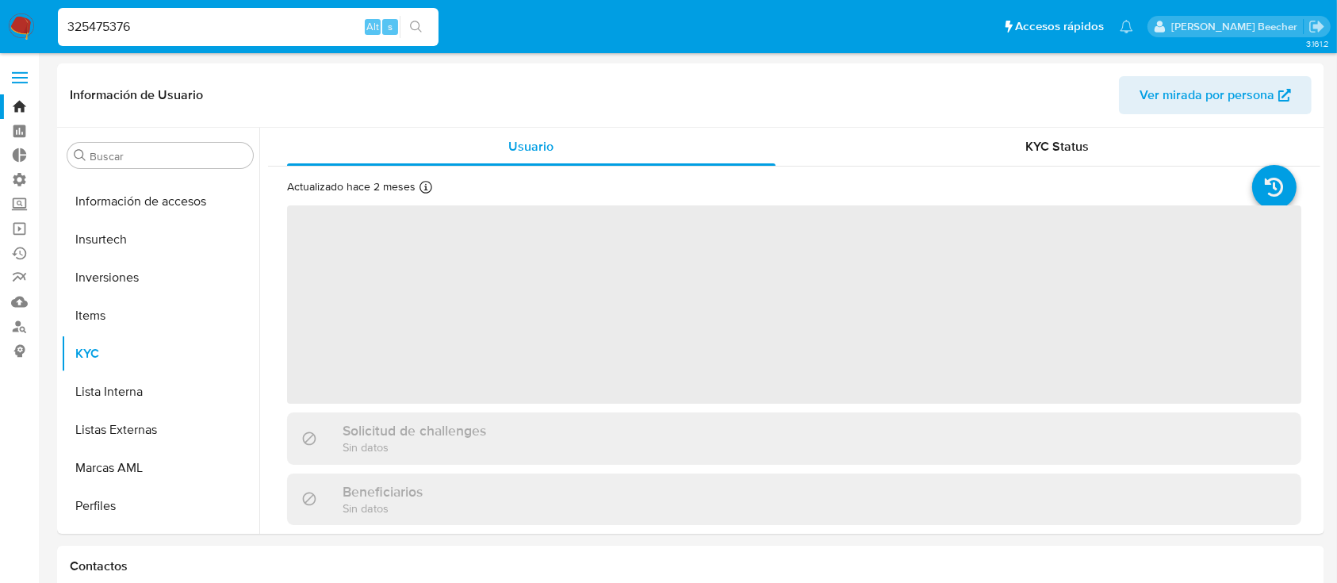
scroll to position [822, 0]
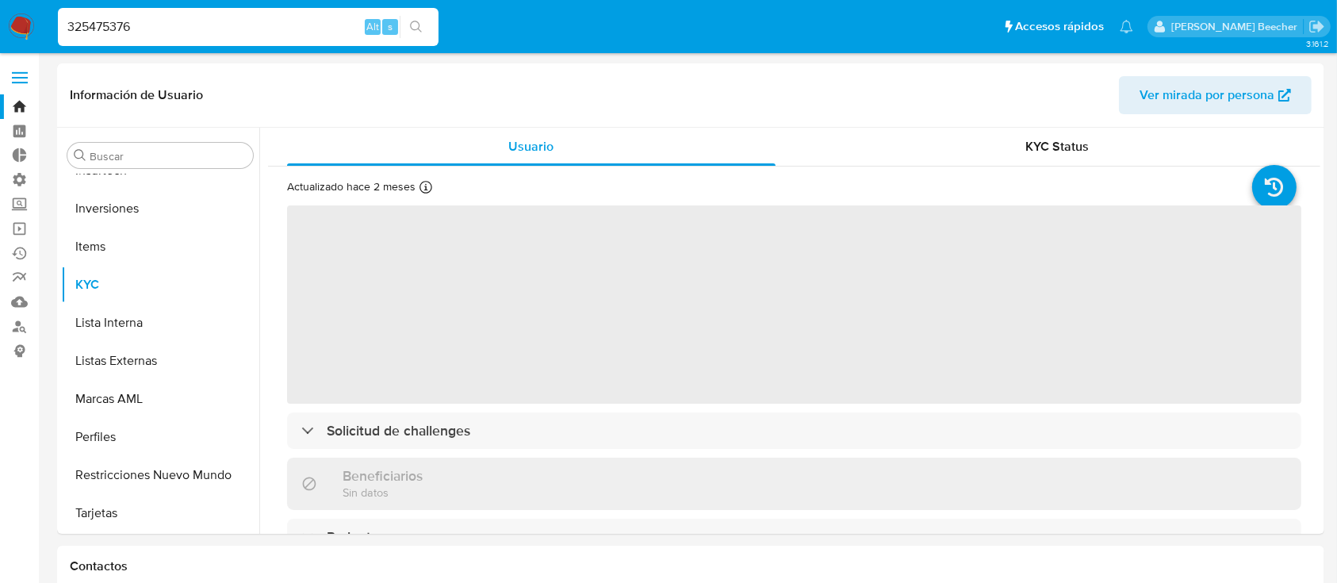
select select "10"
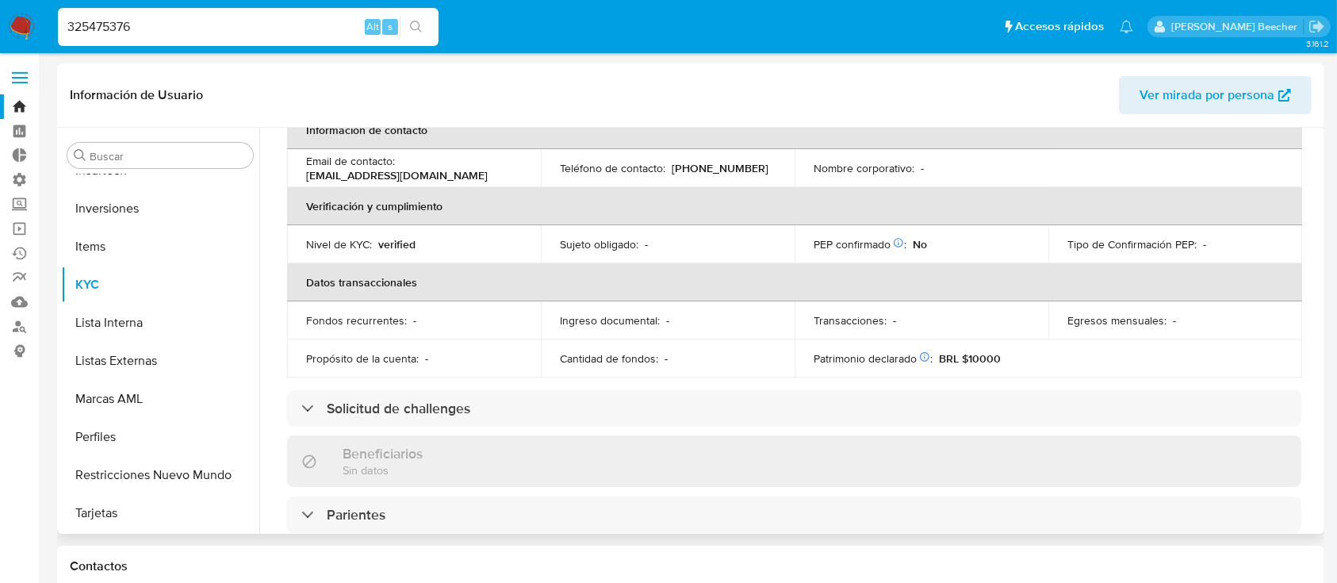
scroll to position [285, 0]
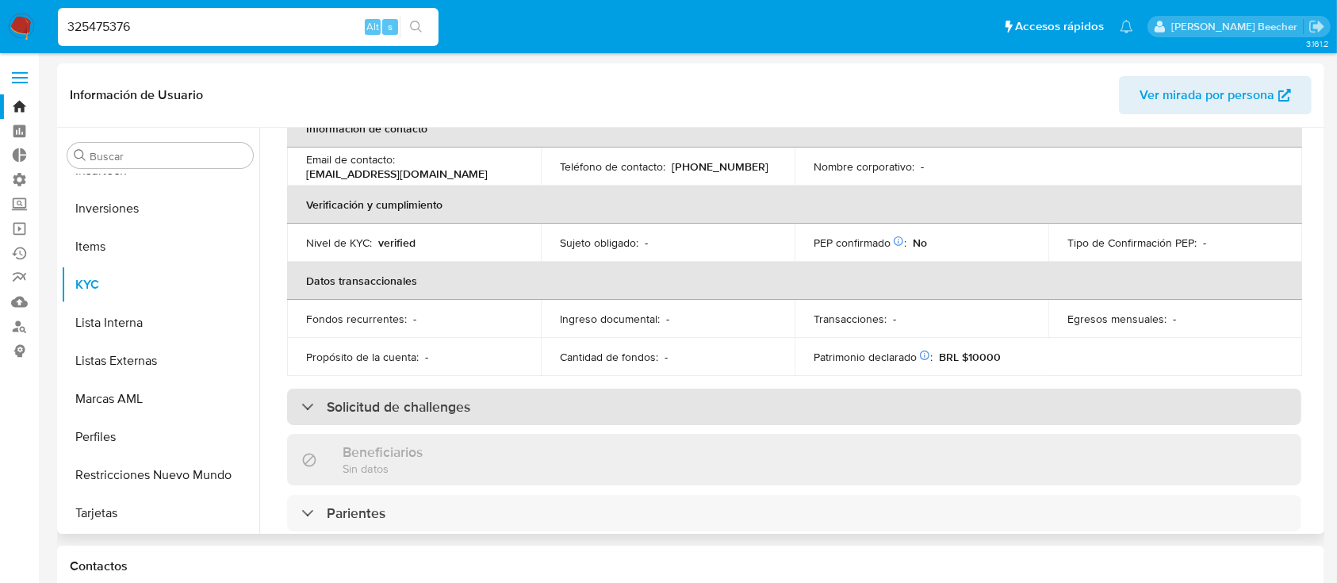
click at [343, 408] on h3 "Solicitud de challenges" at bounding box center [399, 406] width 144 height 17
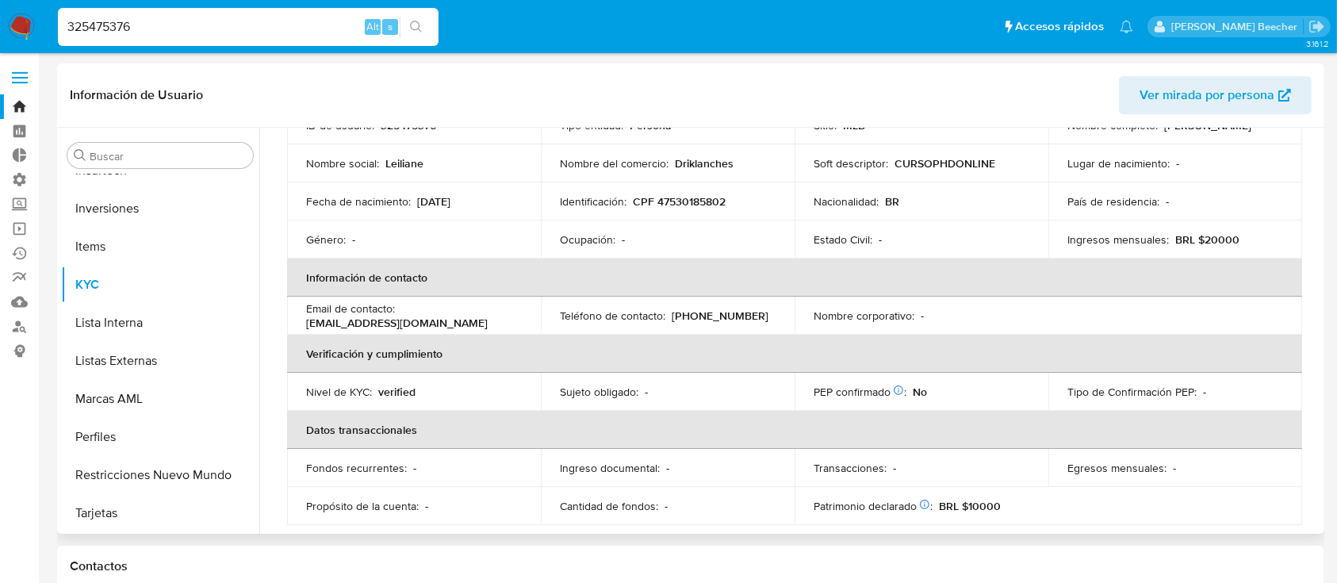
scroll to position [0, 0]
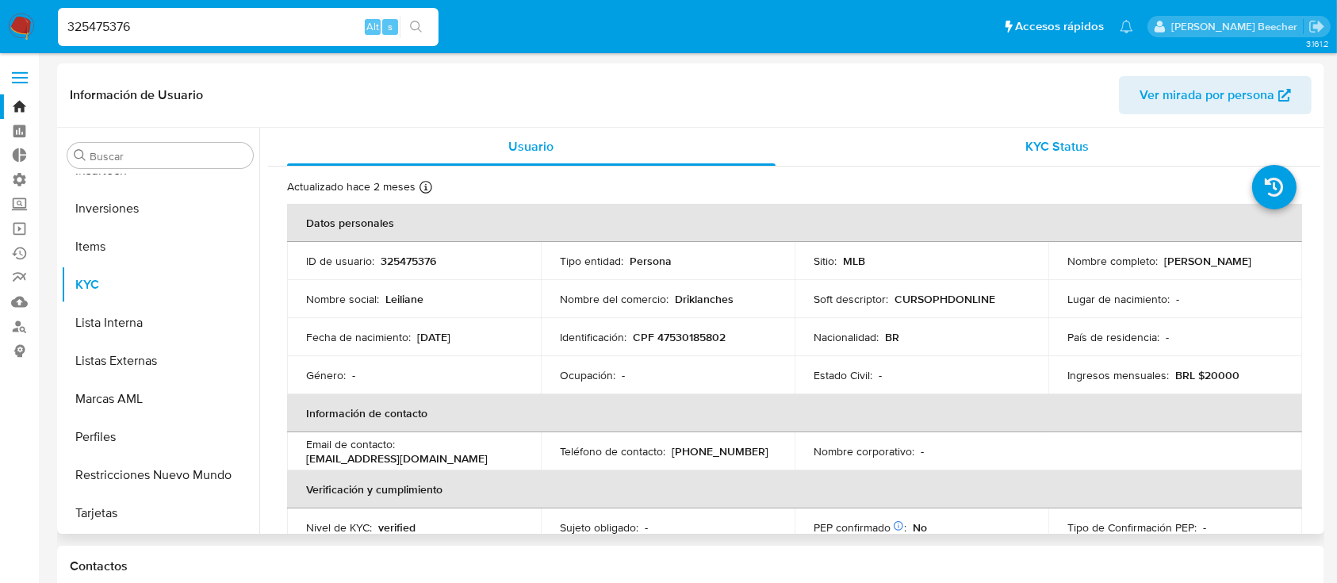
click at [1009, 155] on div "KYC Status" at bounding box center [1058, 147] width 489 height 38
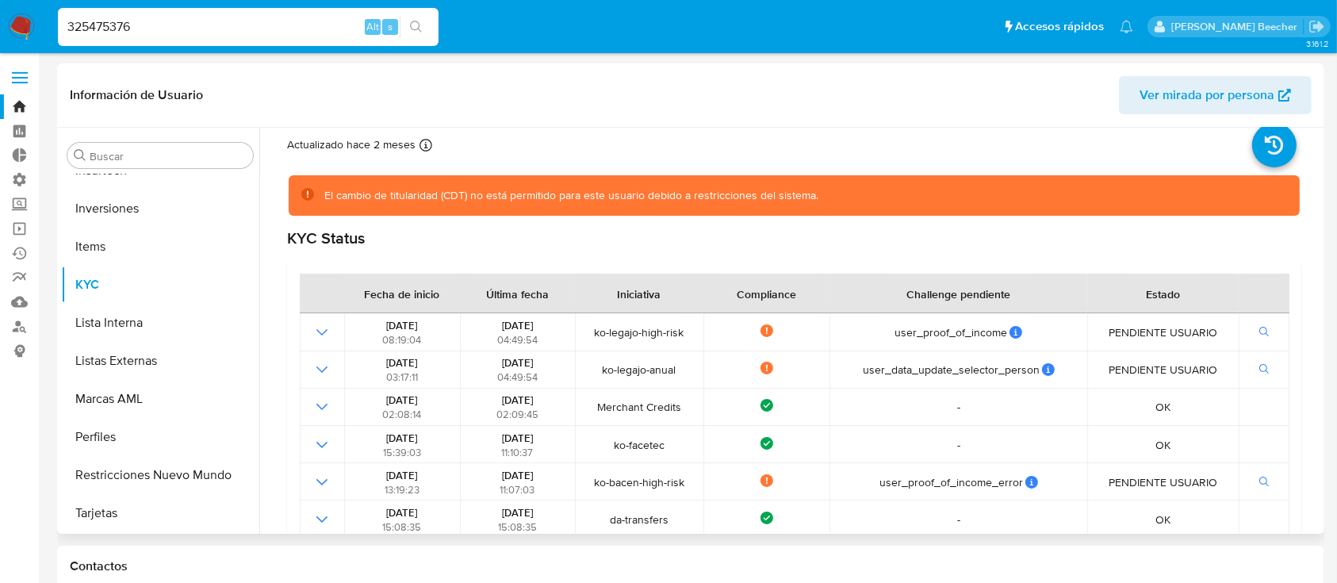
scroll to position [44, 0]
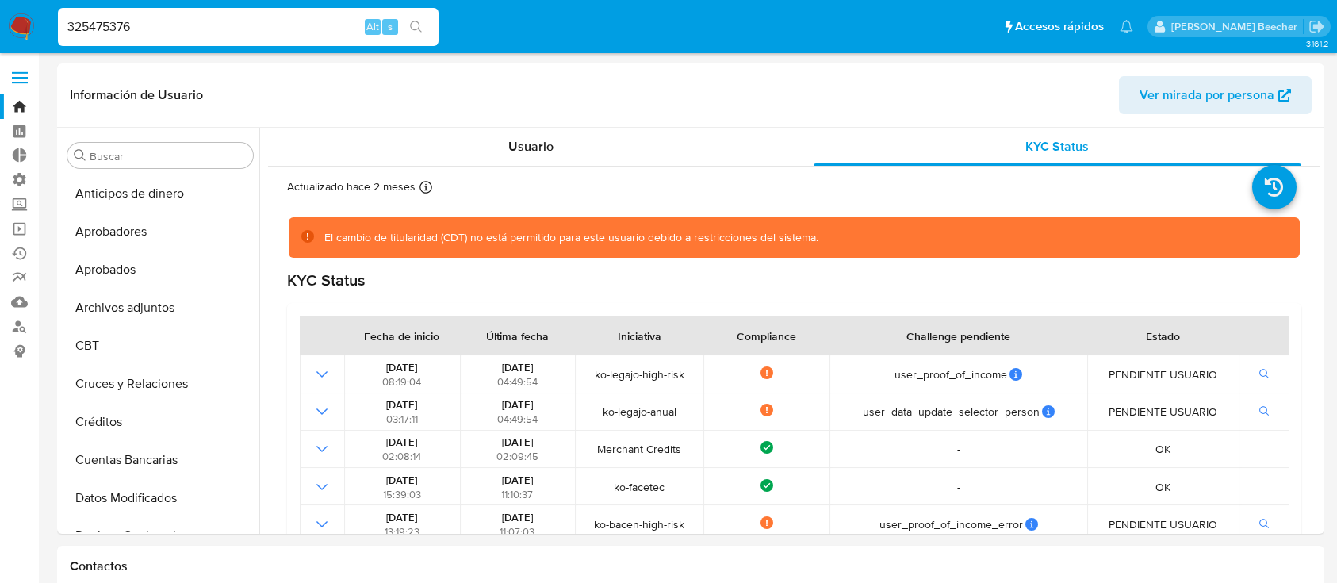
select select "10"
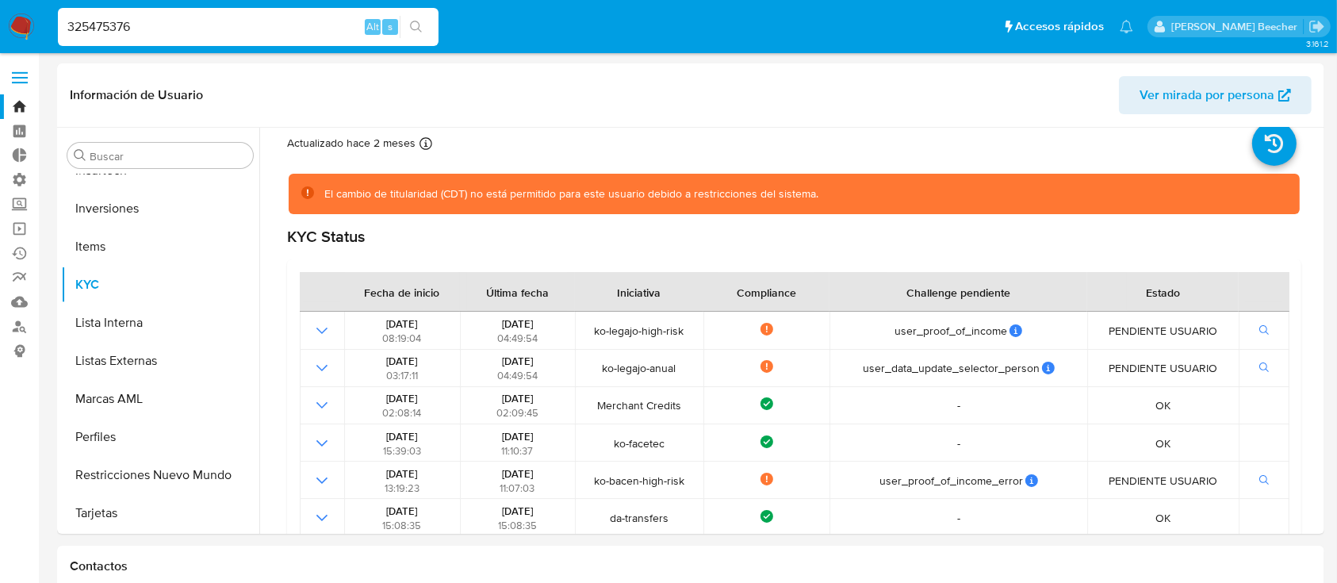
click at [200, 29] on input "325475376" at bounding box center [248, 27] width 381 height 21
paste input "168469547"
type input "168469547"
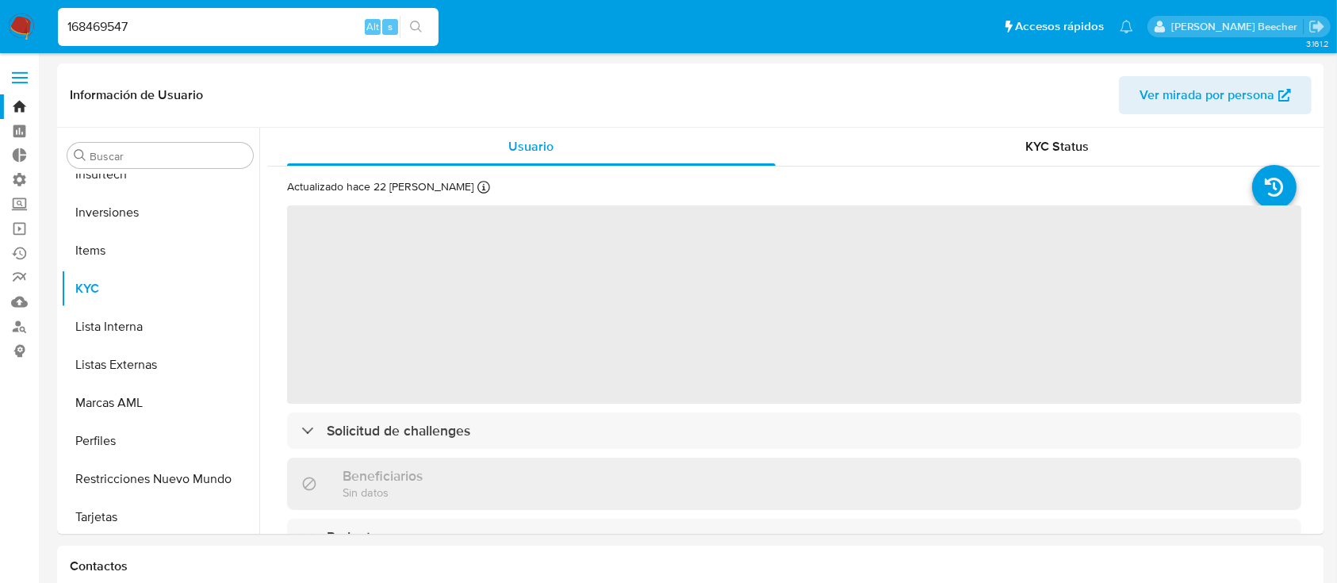
scroll to position [822, 0]
select select "10"
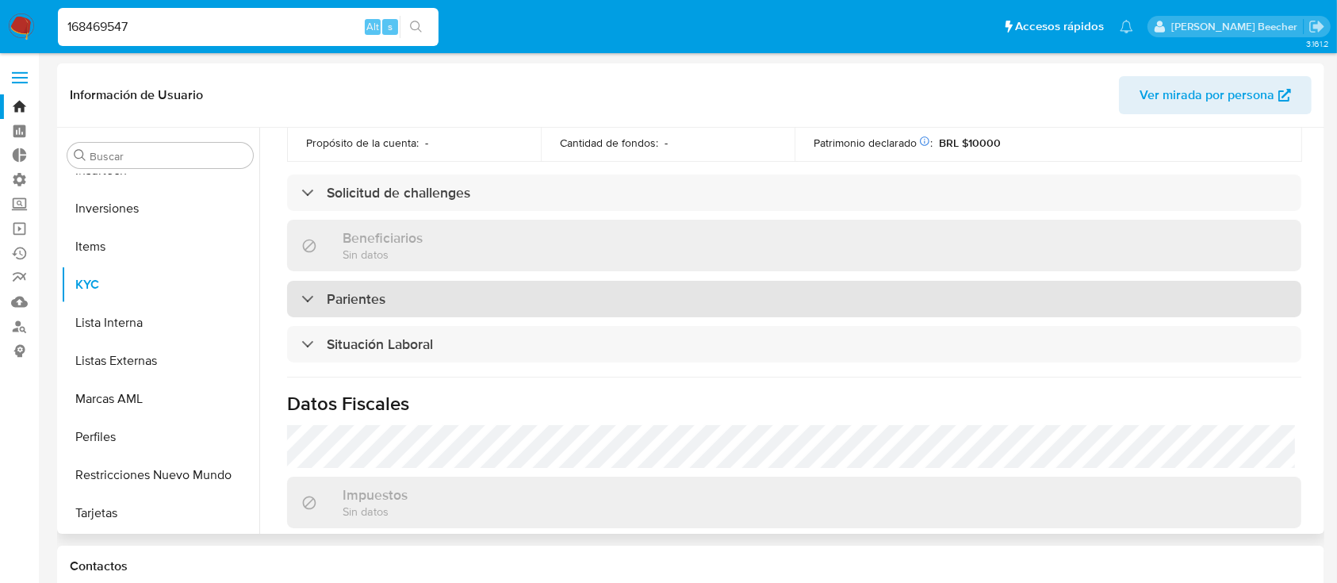
scroll to position [499, 0]
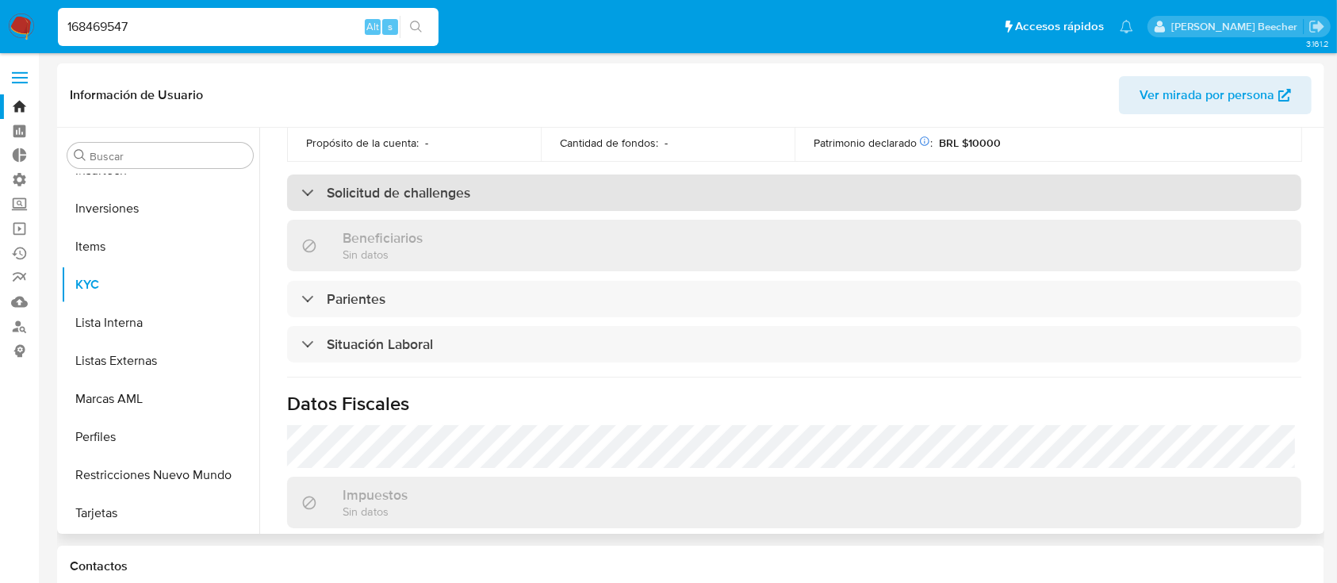
click at [316, 197] on div "Solicitud de challenges" at bounding box center [385, 192] width 169 height 17
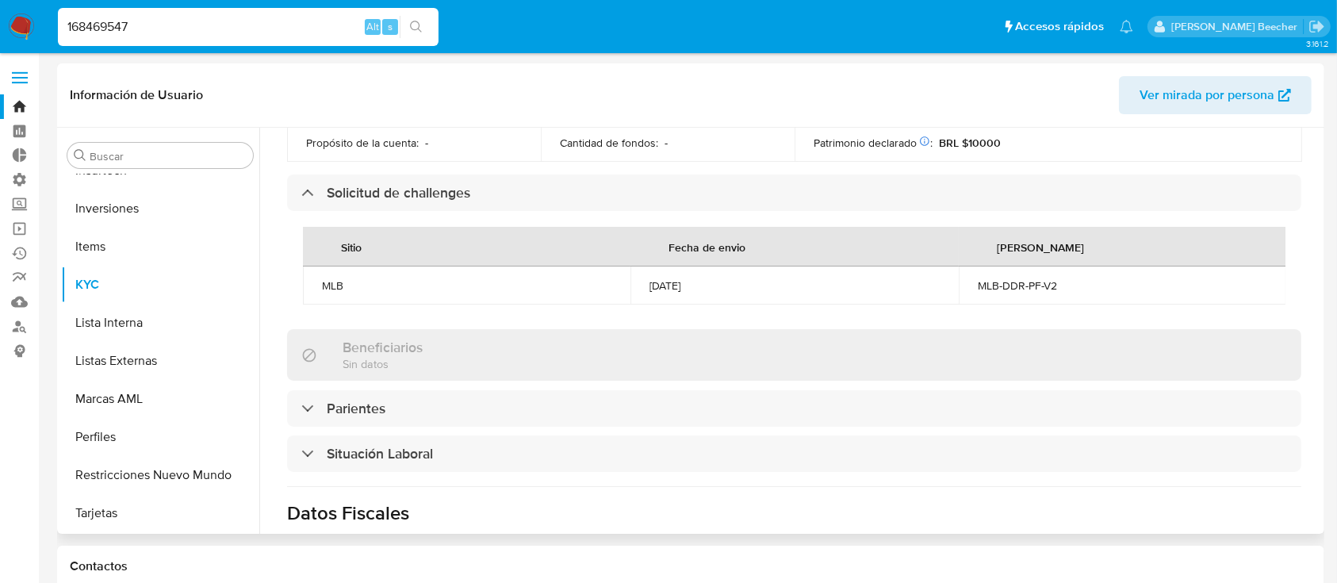
scroll to position [0, 0]
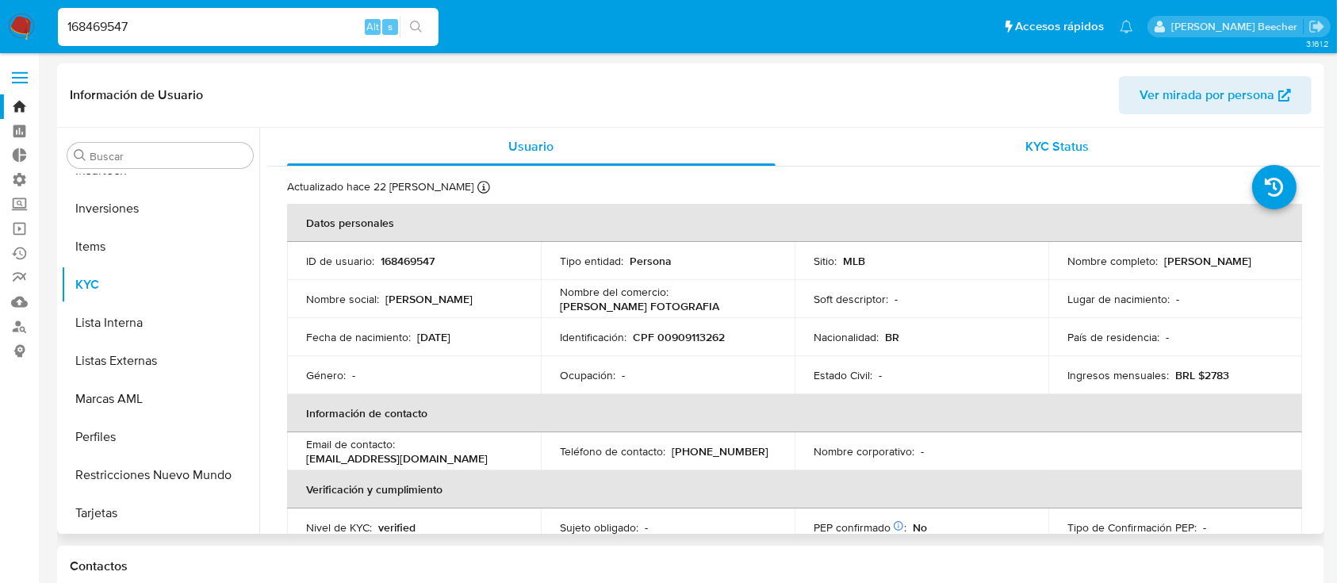
click at [1050, 163] on div "KYC Status" at bounding box center [1058, 147] width 489 height 38
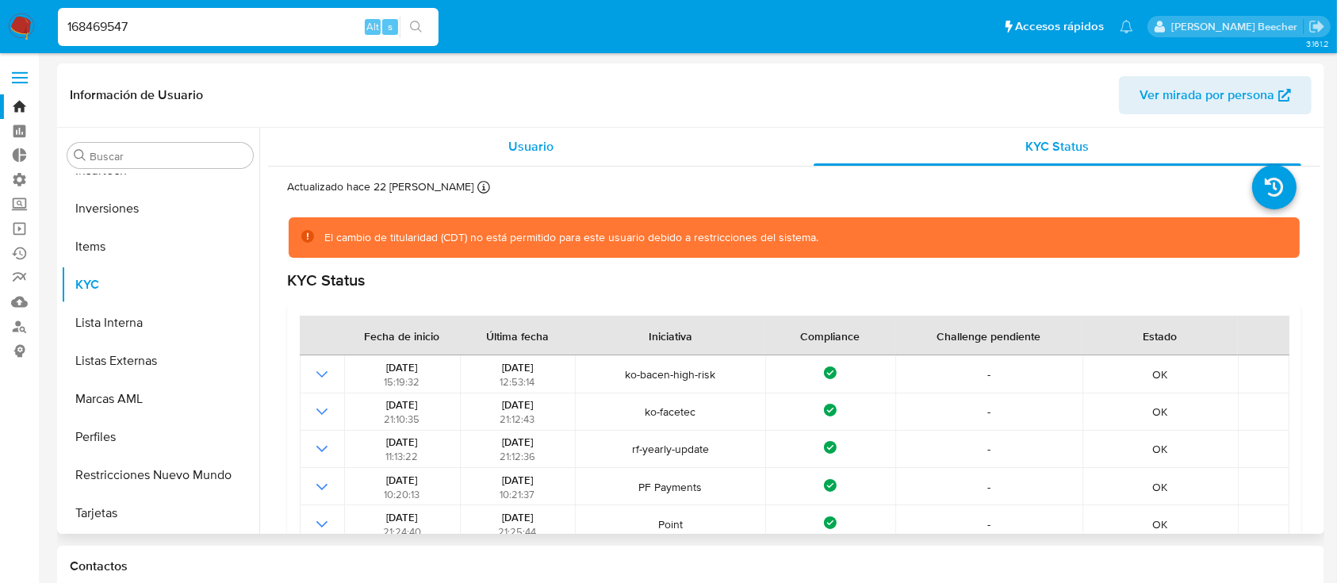
click at [527, 148] on span "Usuario" at bounding box center [530, 146] width 45 height 18
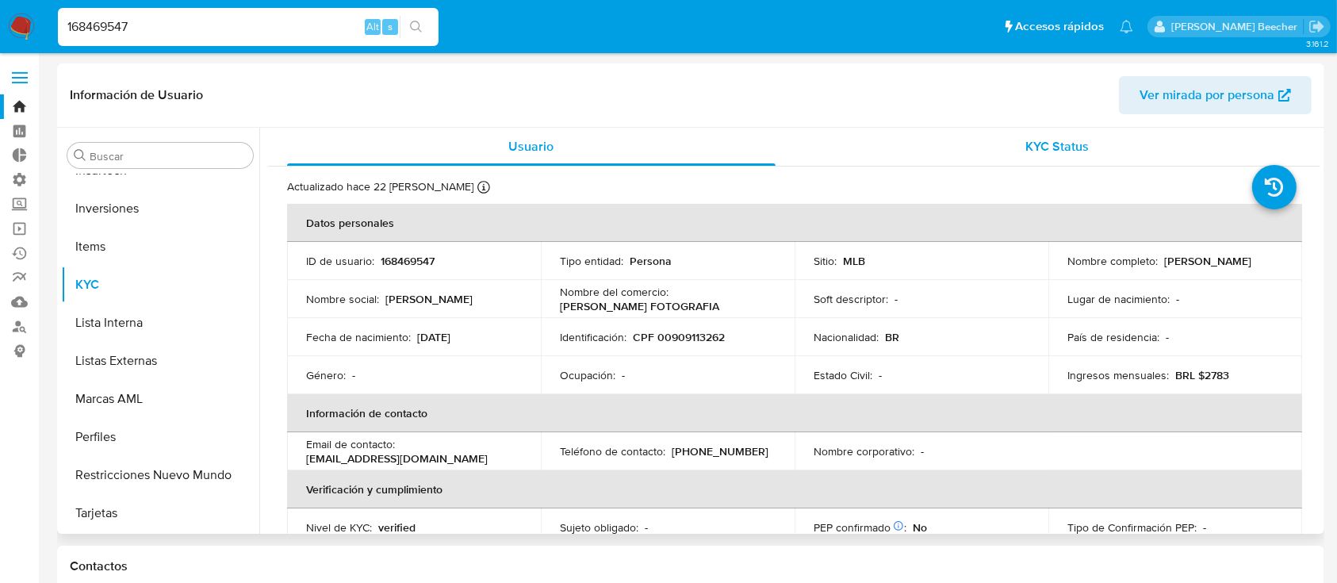
click at [965, 161] on div "KYC Status" at bounding box center [1058, 147] width 489 height 38
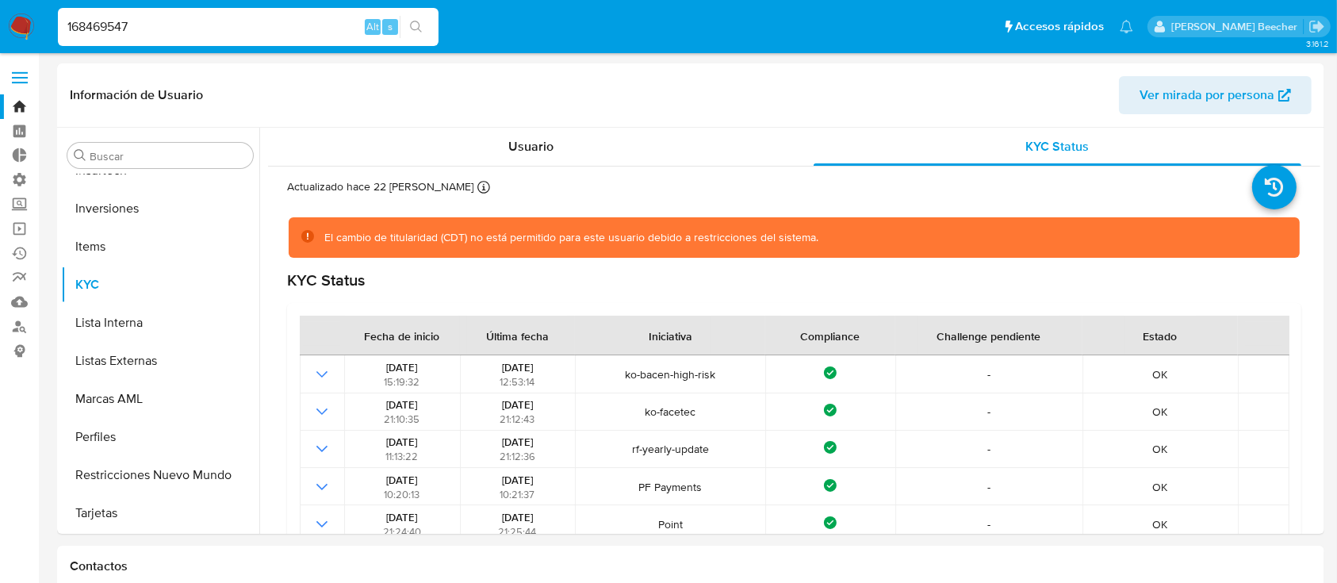
click at [240, 28] on input "168469547" at bounding box center [248, 27] width 381 height 21
click at [301, 25] on input "168469547" at bounding box center [248, 27] width 381 height 21
click at [497, 158] on div "Usuario" at bounding box center [531, 147] width 489 height 38
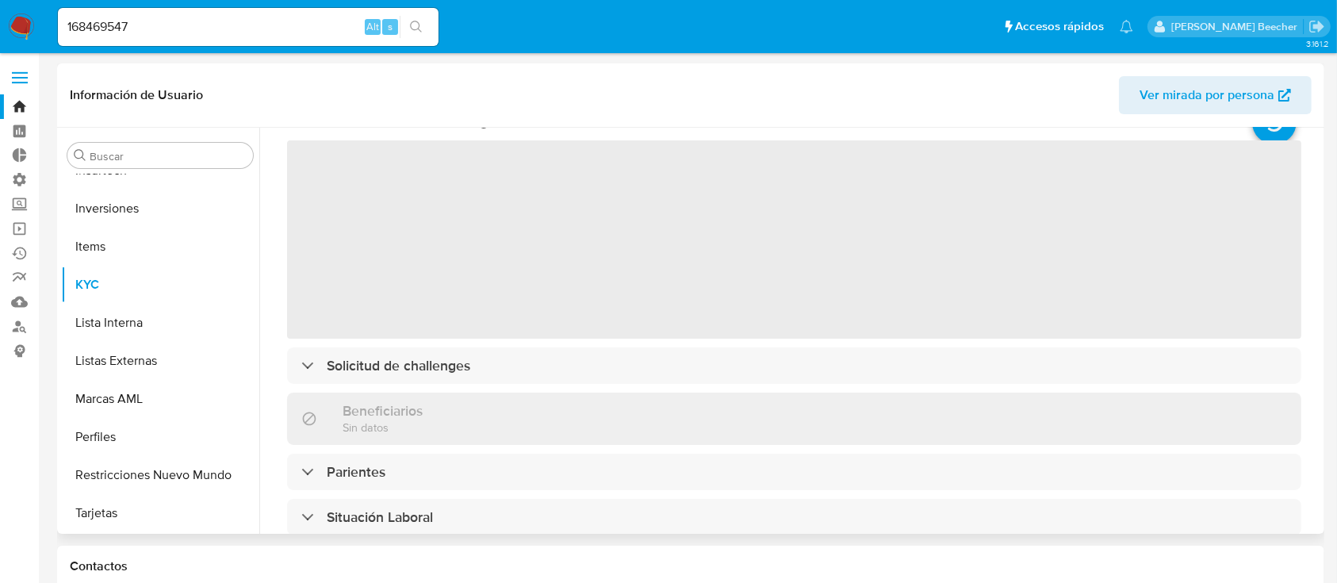
scroll to position [63, 0]
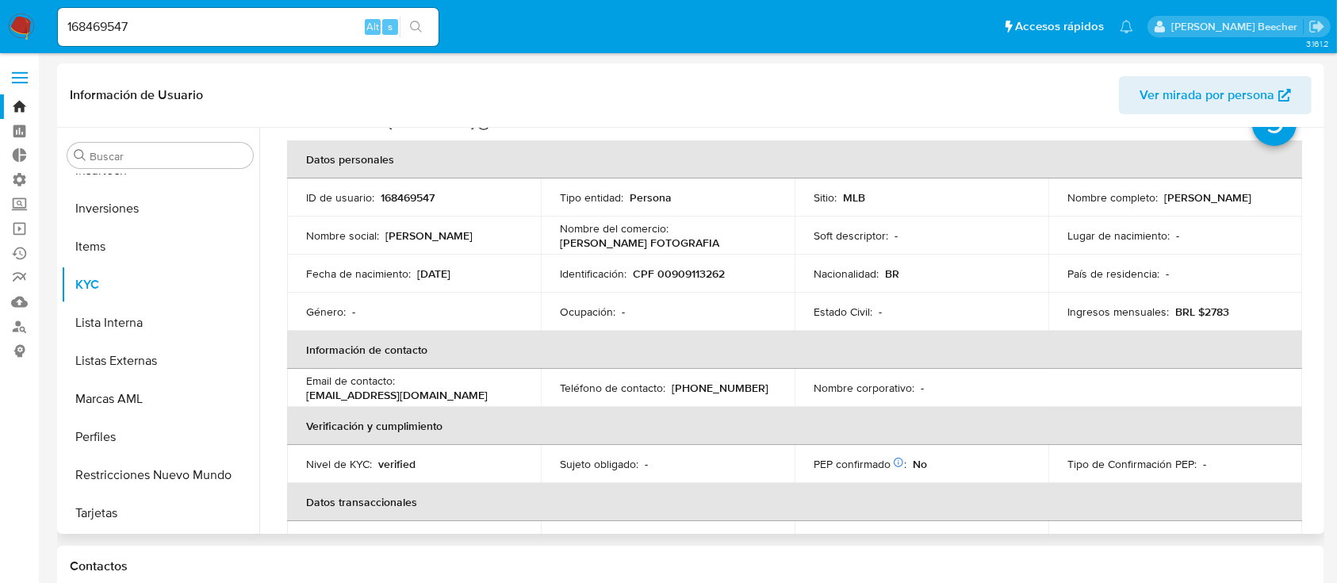
click at [485, 368] on th "Información de contacto" at bounding box center [794, 350] width 1015 height 38
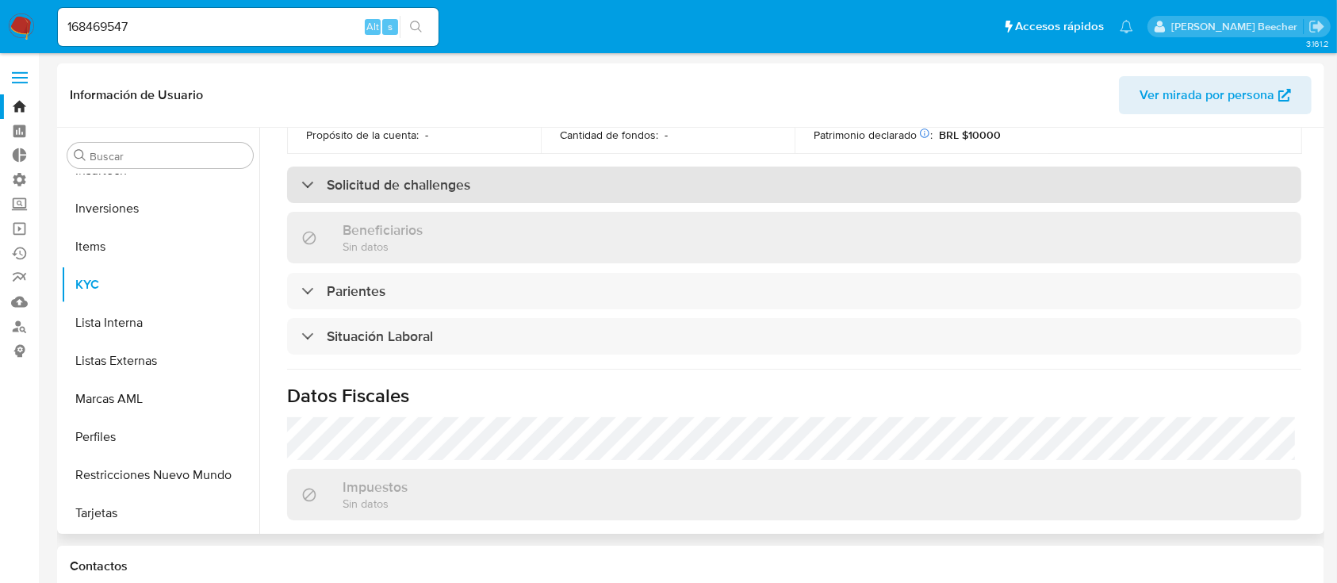
click at [359, 167] on div "Solicitud de challenges" at bounding box center [794, 185] width 1014 height 36
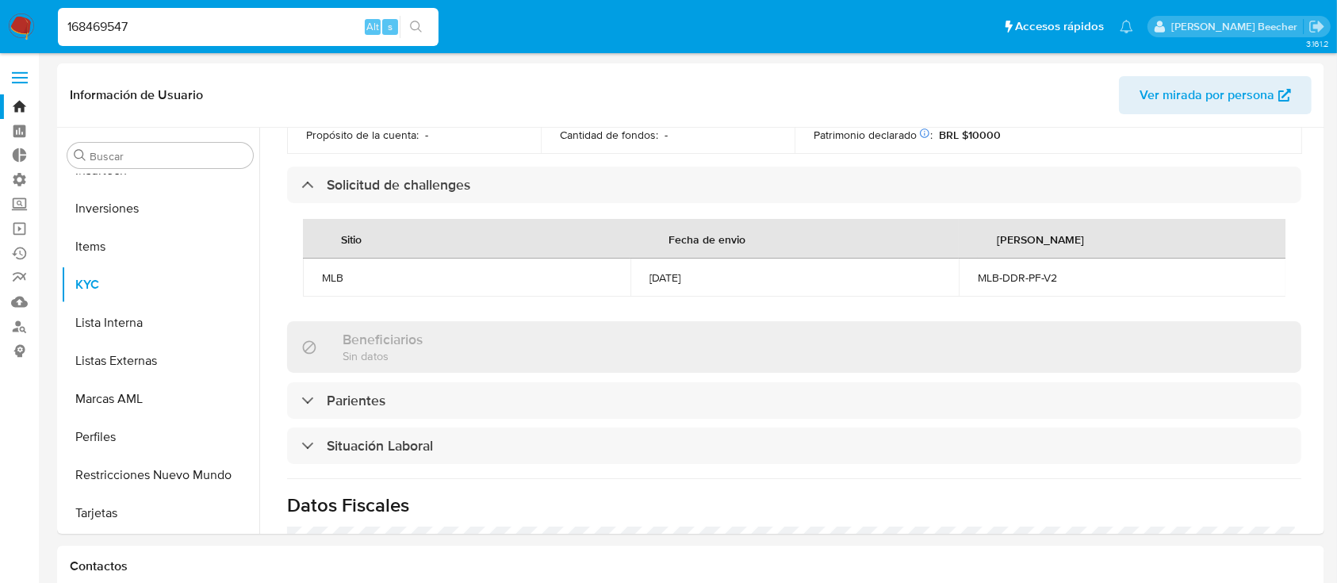
click at [256, 33] on input "168469547" at bounding box center [248, 27] width 381 height 21
paste input "398832636"
type input "398832636"
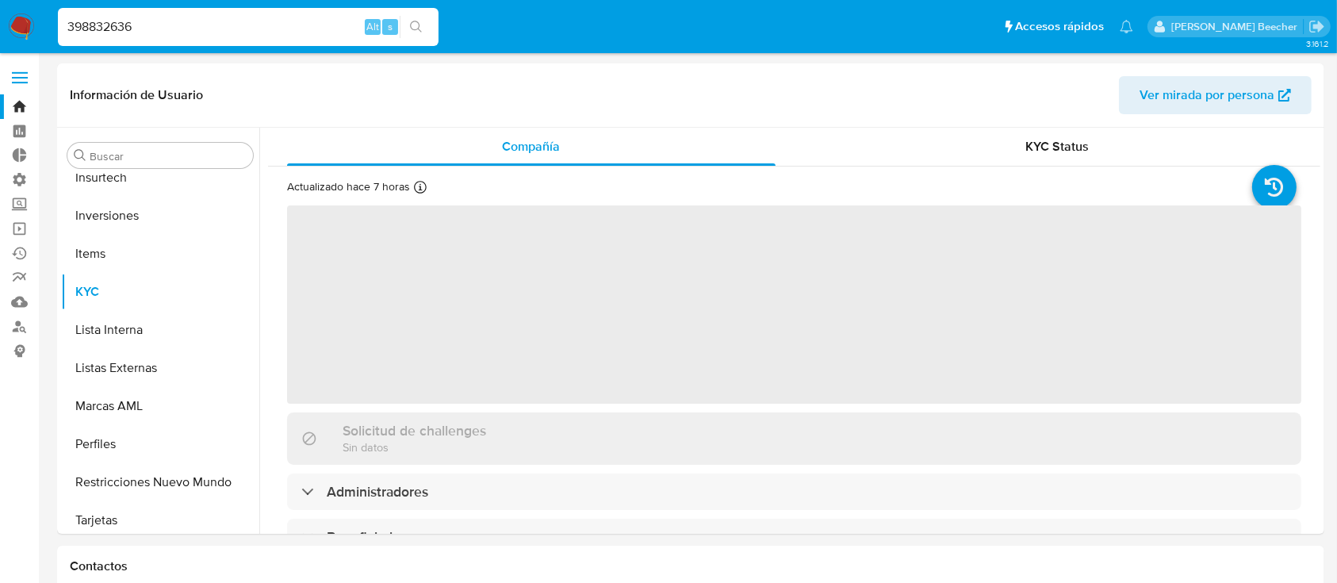
scroll to position [822, 0]
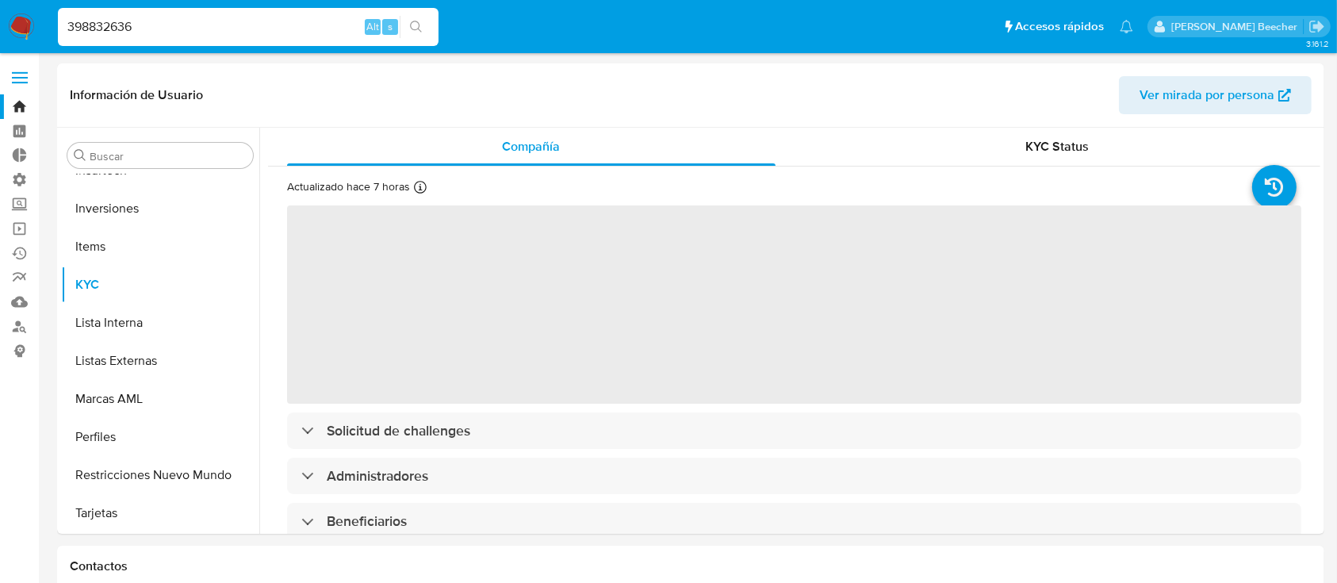
select select "10"
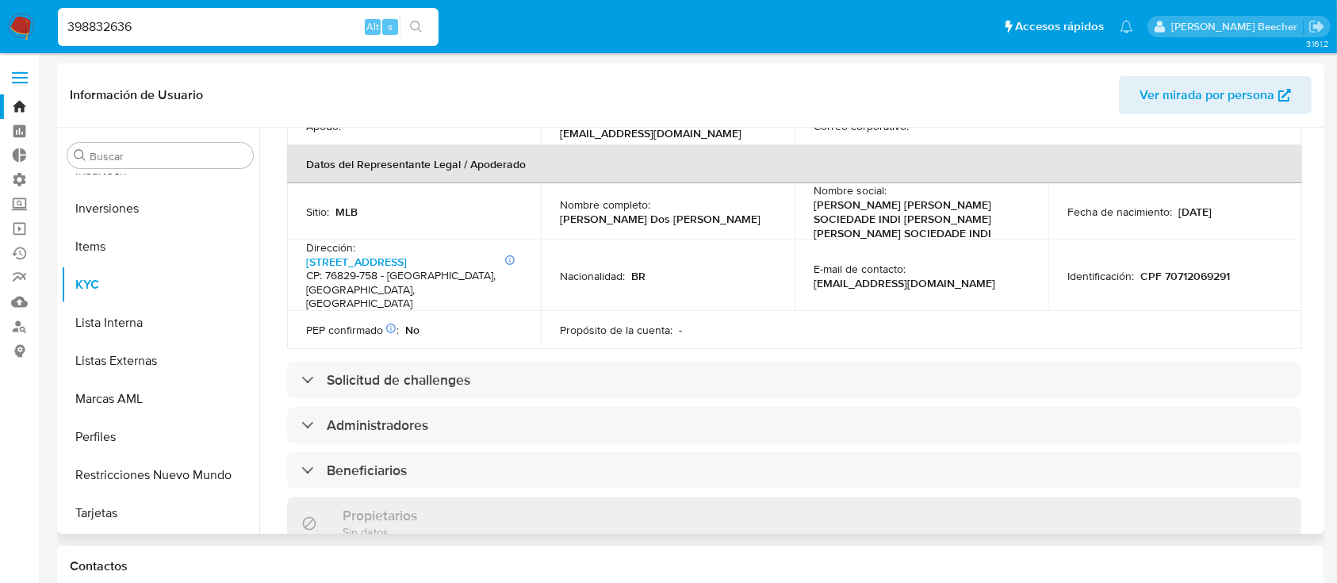
scroll to position [492, 0]
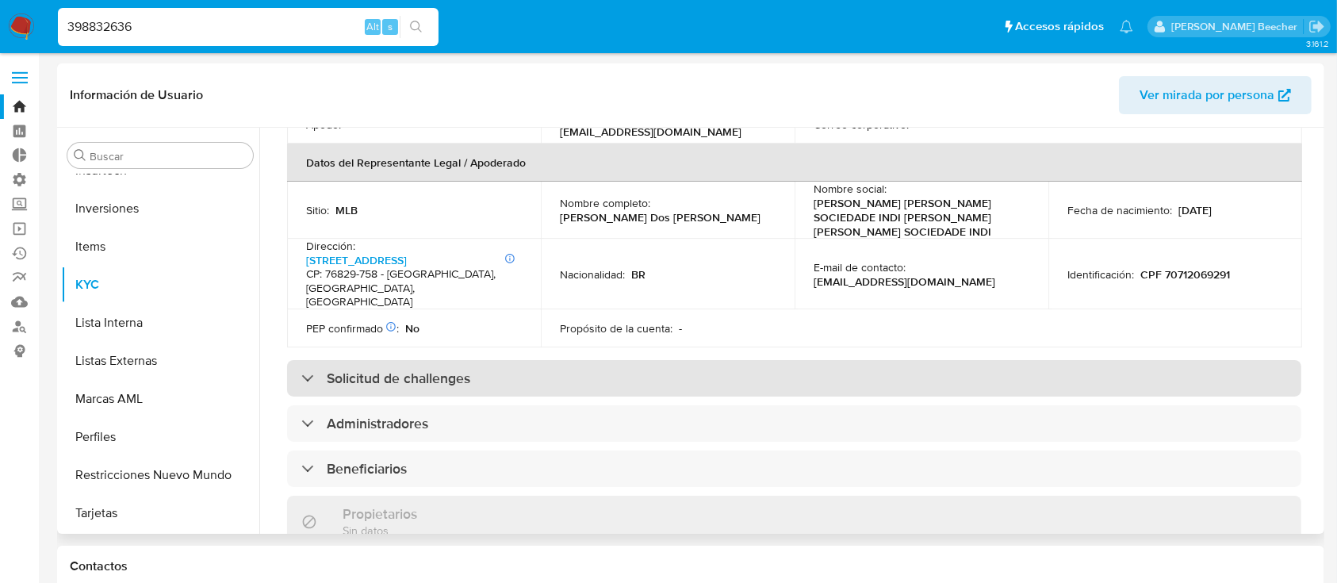
click at [513, 360] on div "Solicitud de challenges" at bounding box center [794, 378] width 1014 height 36
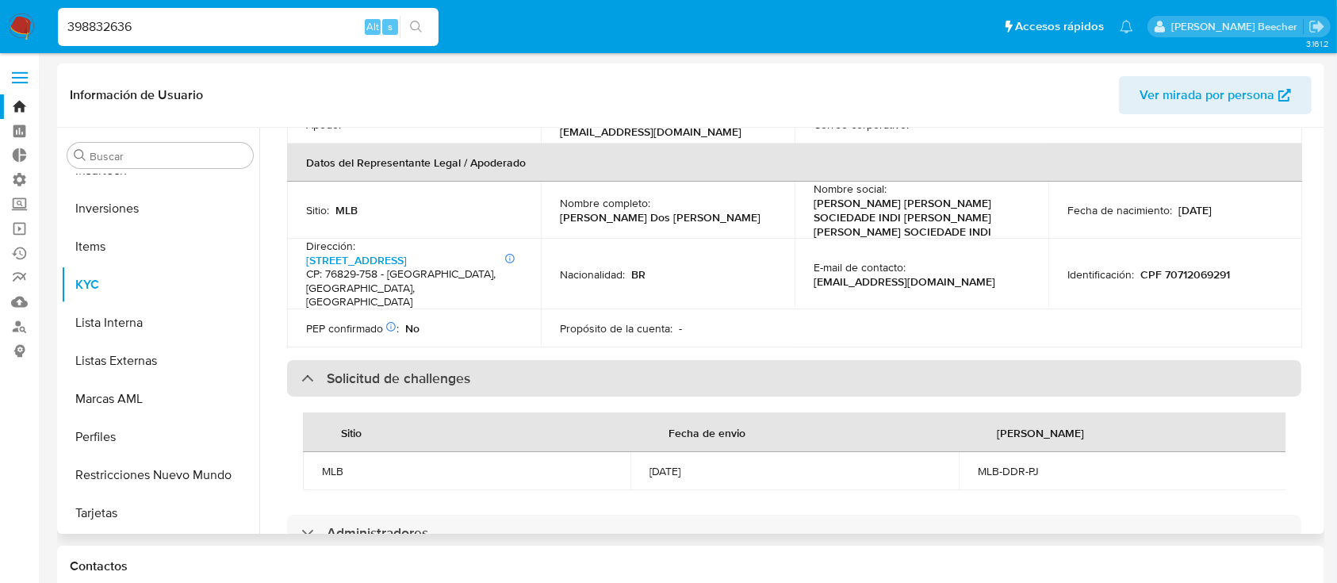
scroll to position [0, 0]
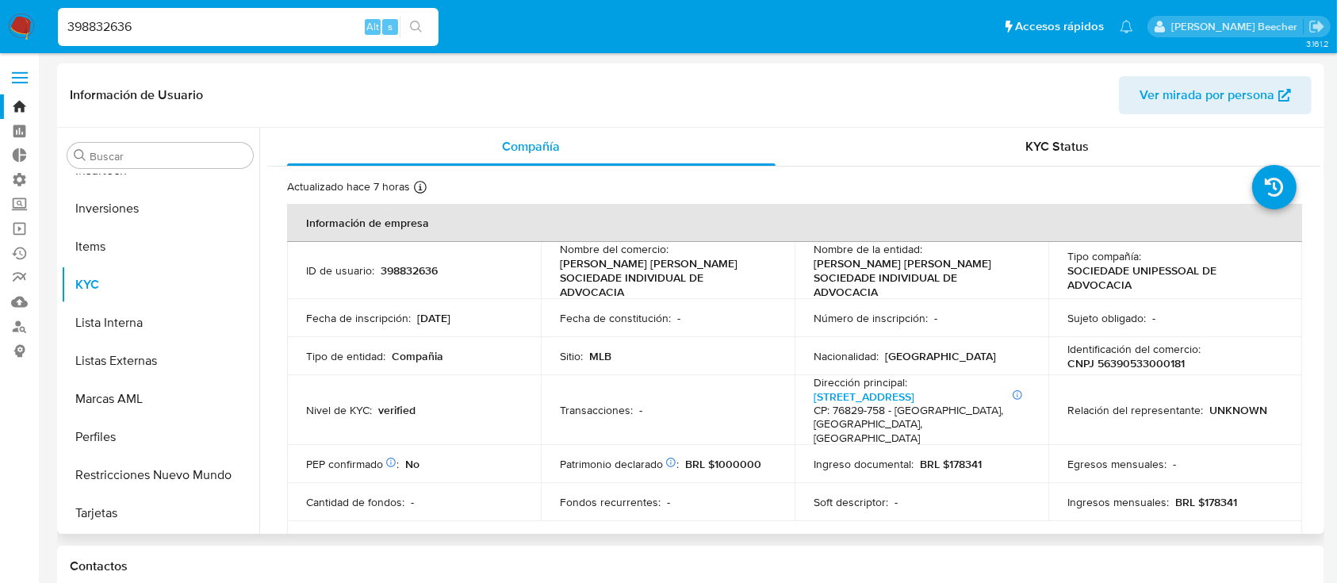
click at [1042, 124] on div "Información de Usuario Ver mirada por persona" at bounding box center [690, 95] width 1267 height 64
click at [1042, 128] on div "KYC Status" at bounding box center [1058, 147] width 489 height 38
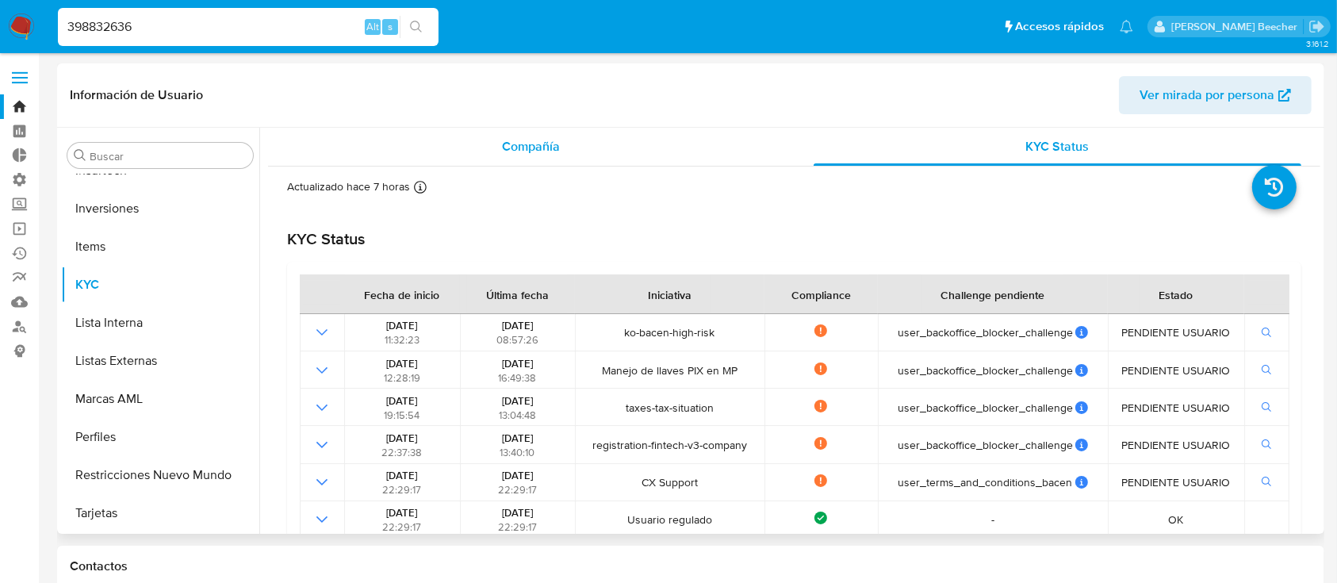
click at [526, 151] on span "Compañía" at bounding box center [531, 146] width 58 height 18
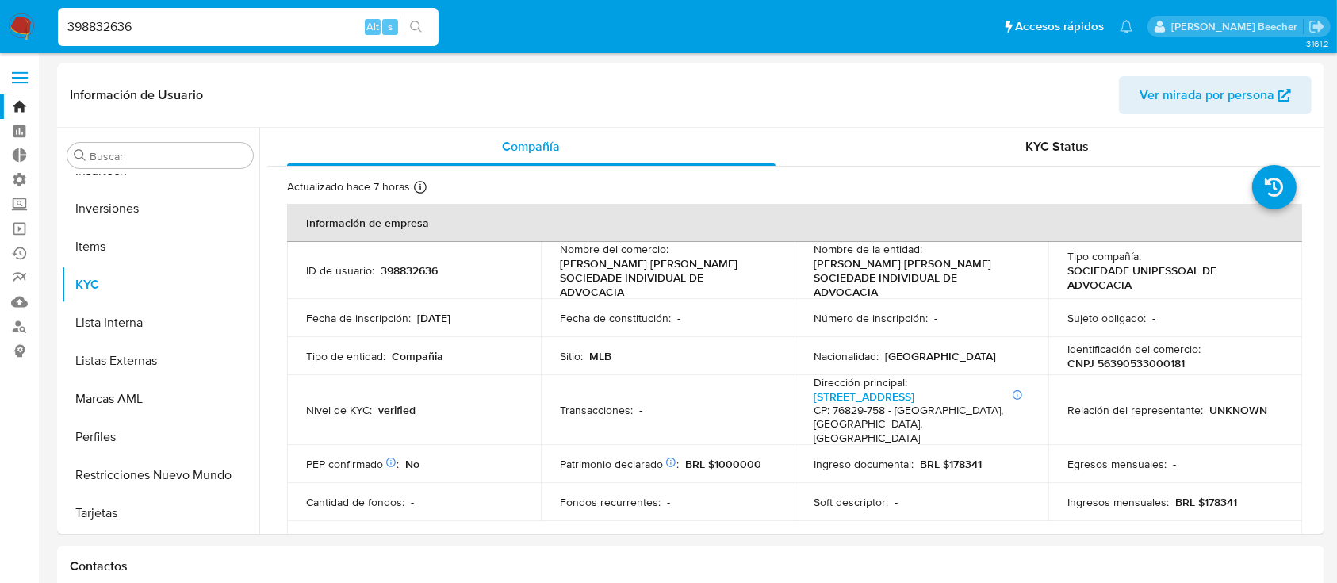
click at [222, 5] on div "398832636 Alt s" at bounding box center [248, 27] width 381 height 44
click at [218, 21] on input "398832636" at bounding box center [248, 27] width 381 height 21
paste input "1947677140"
type input "1947677140"
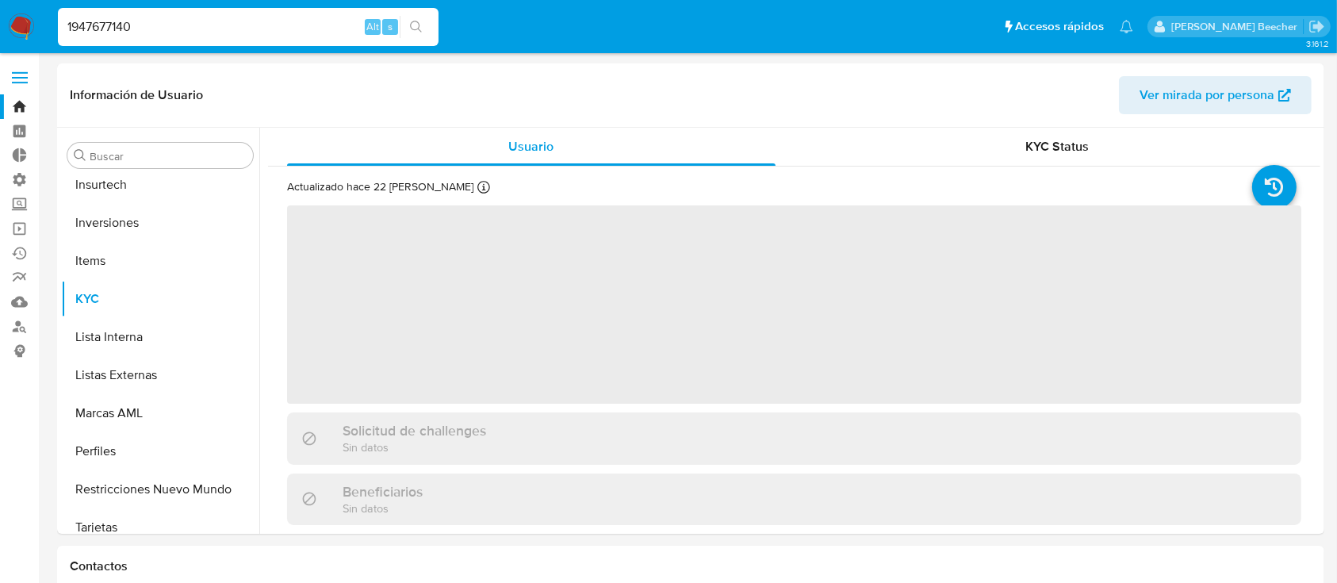
scroll to position [822, 0]
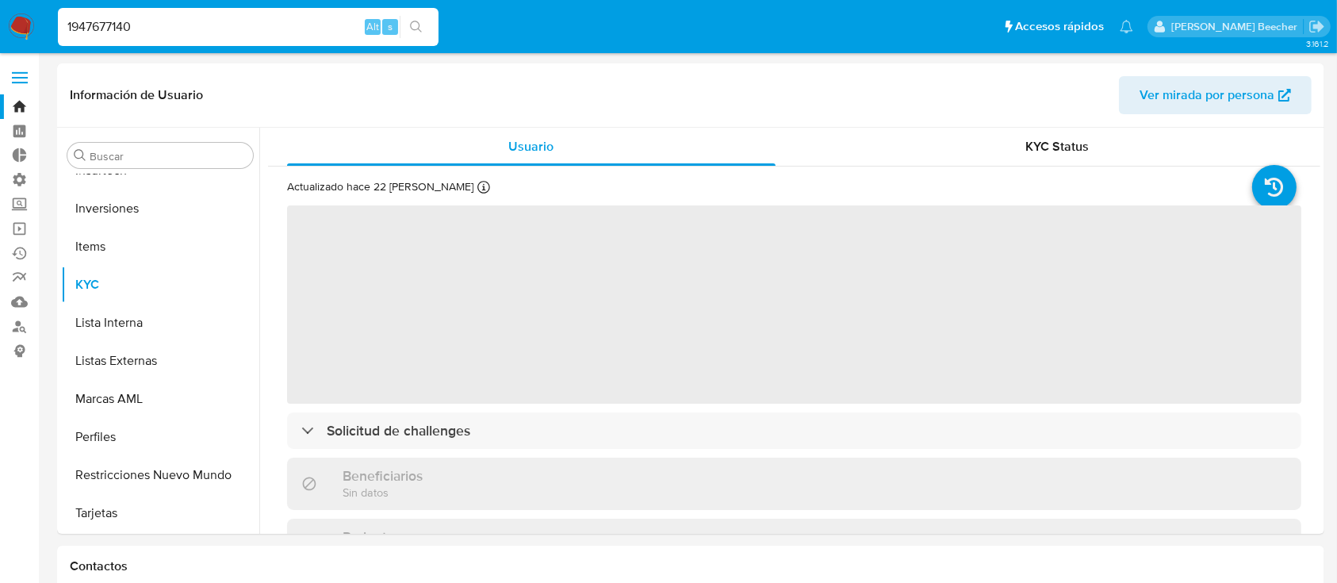
select select "10"
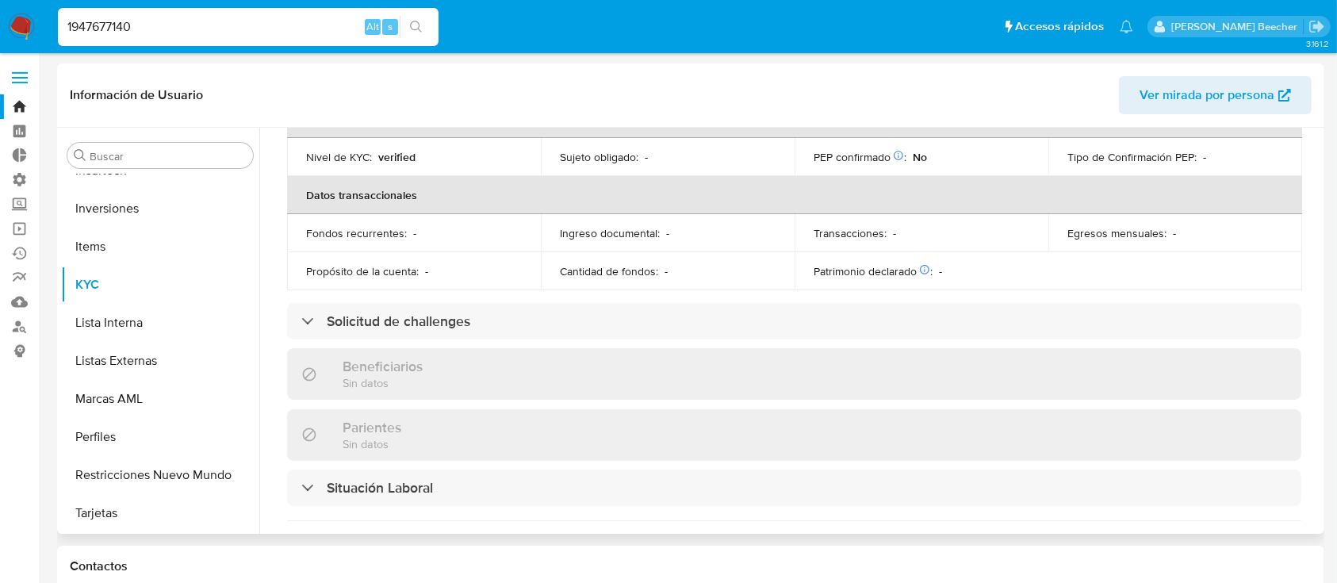
scroll to position [399, 0]
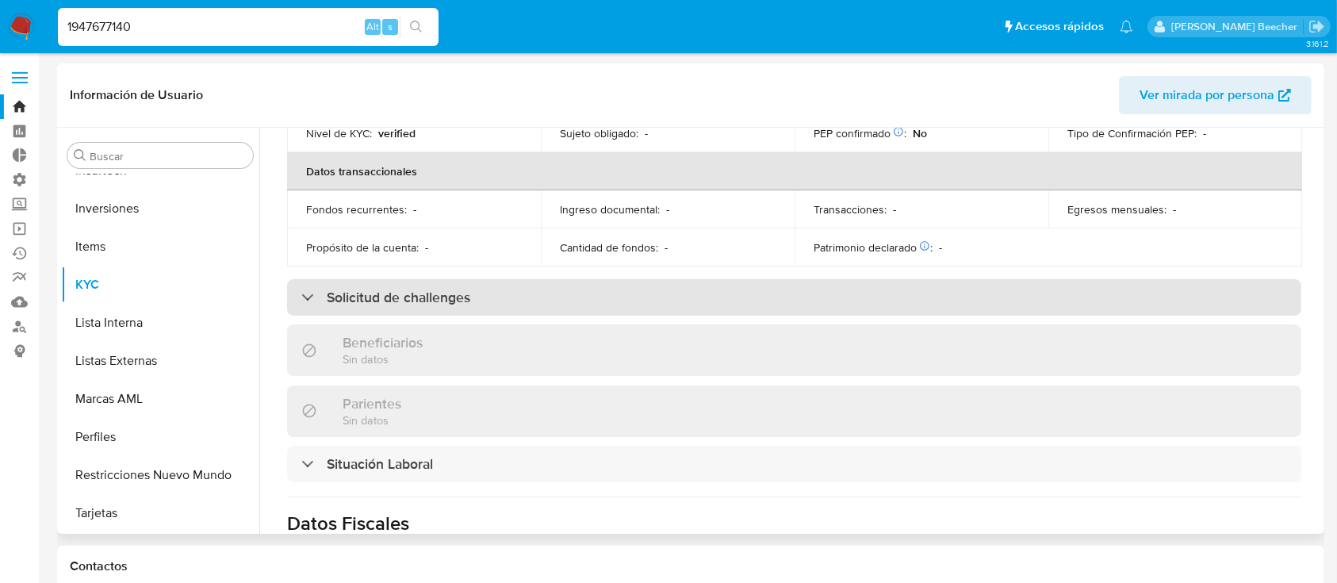
click at [390, 289] on h3 "Solicitud de challenges" at bounding box center [399, 297] width 144 height 17
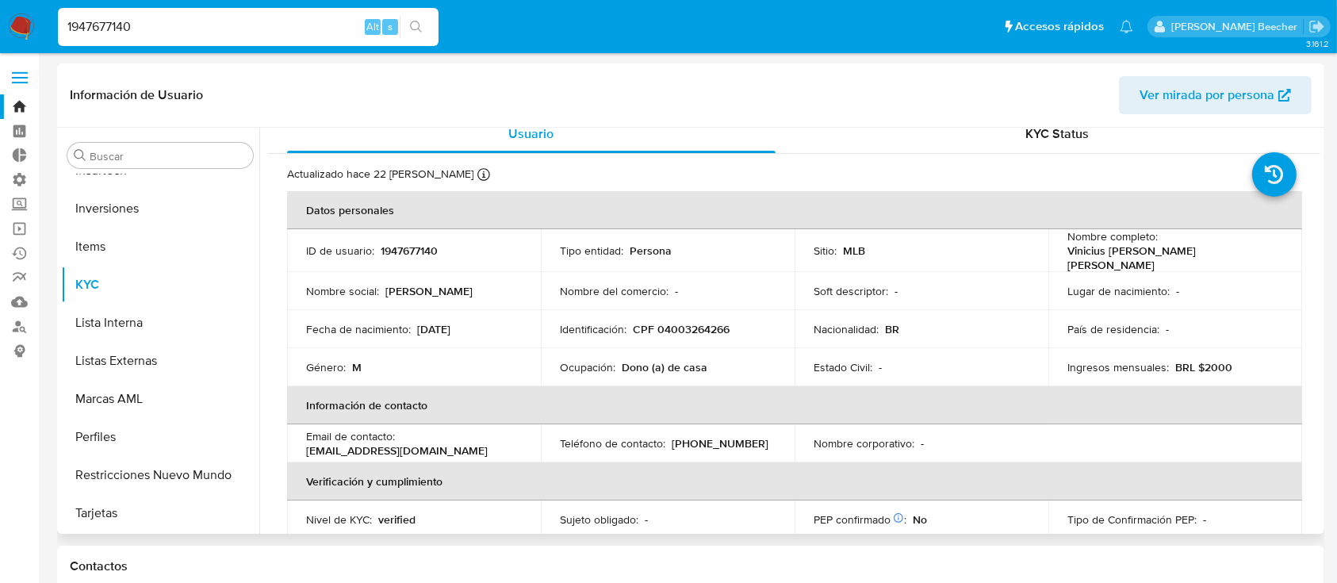
scroll to position [13, 0]
click at [1034, 144] on div "KYC Status" at bounding box center [1058, 133] width 489 height 38
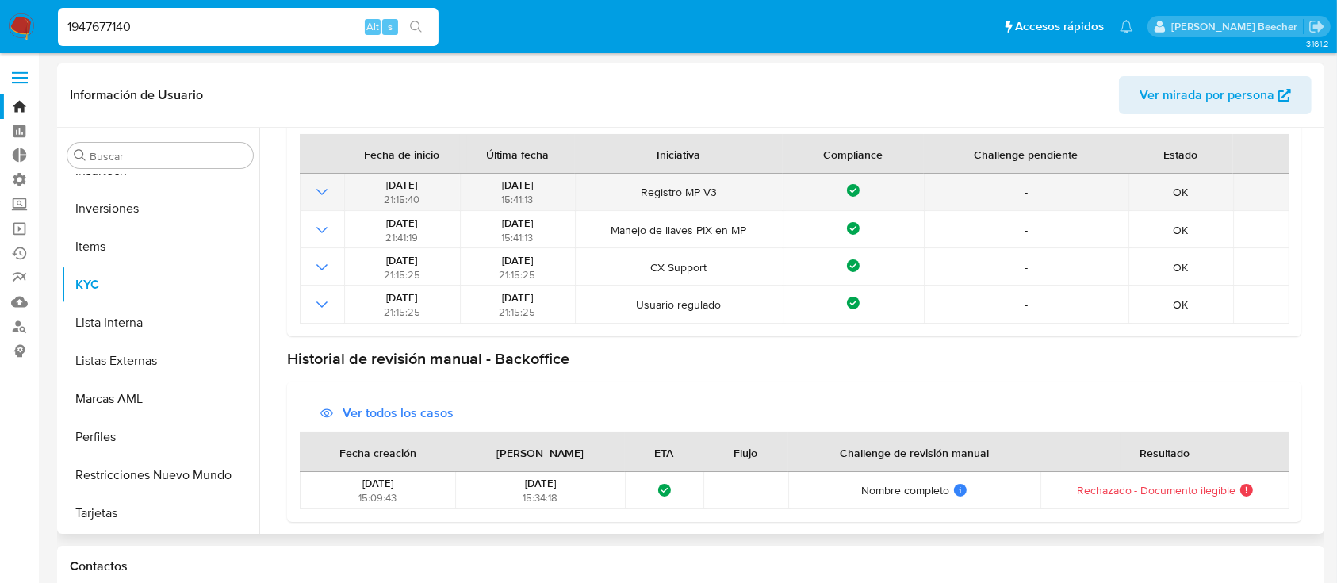
scroll to position [0, 0]
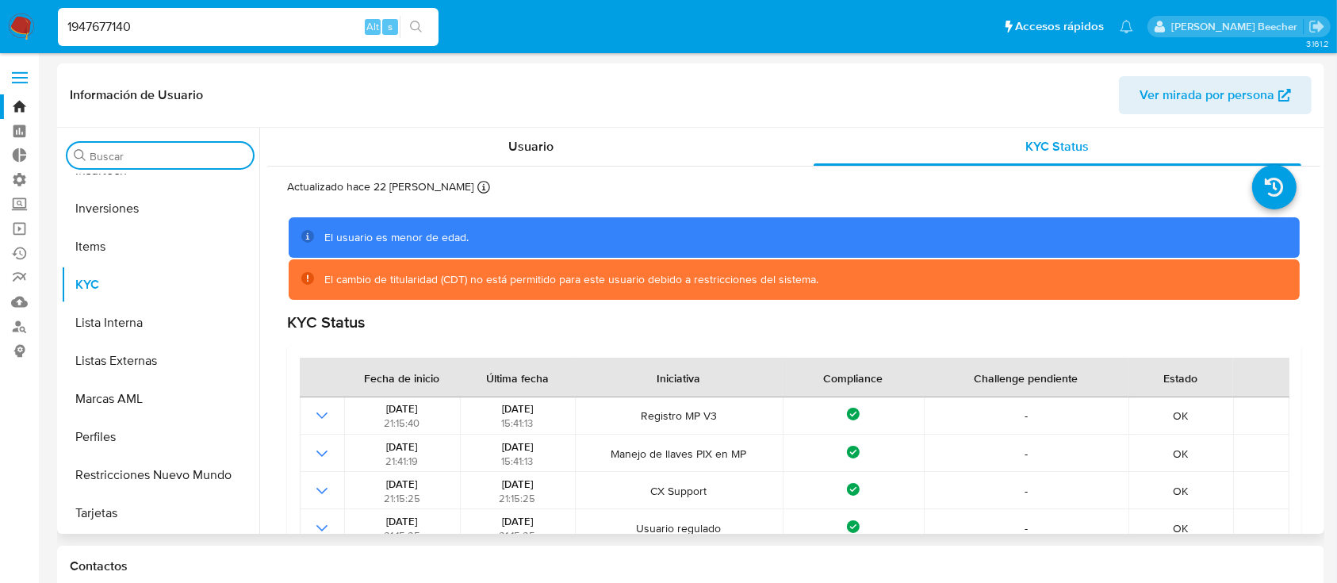
click at [173, 154] on input "Buscar" at bounding box center [168, 156] width 157 height 14
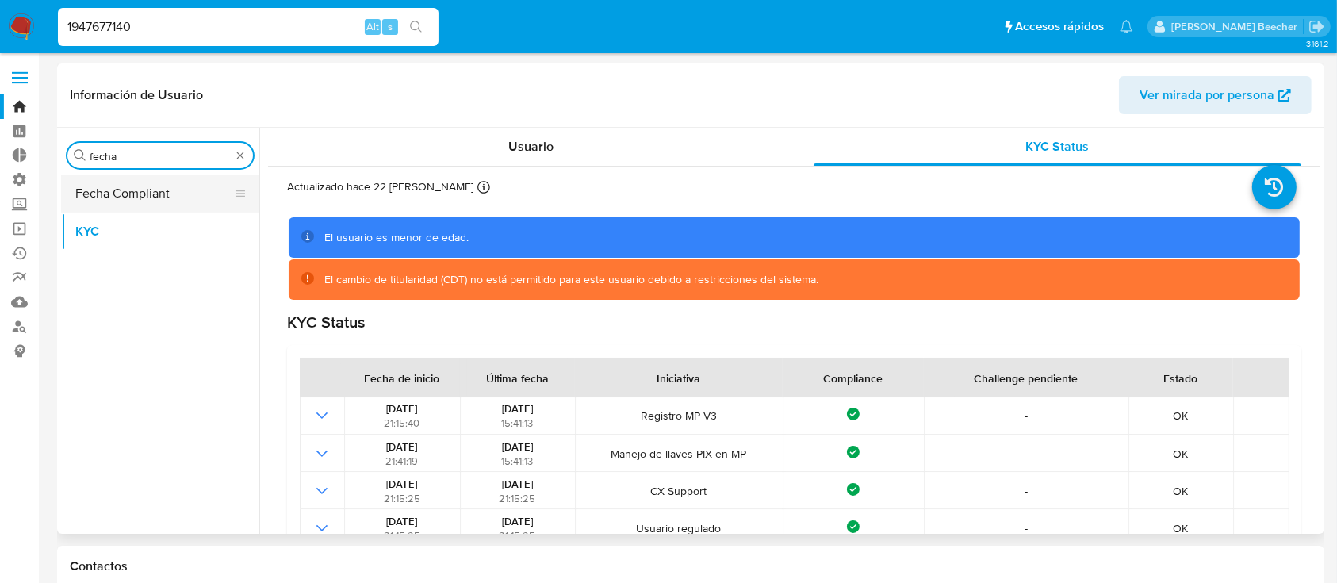
type input "fecha"
click at [166, 193] on button "Fecha Compliant" at bounding box center [154, 193] width 186 height 38
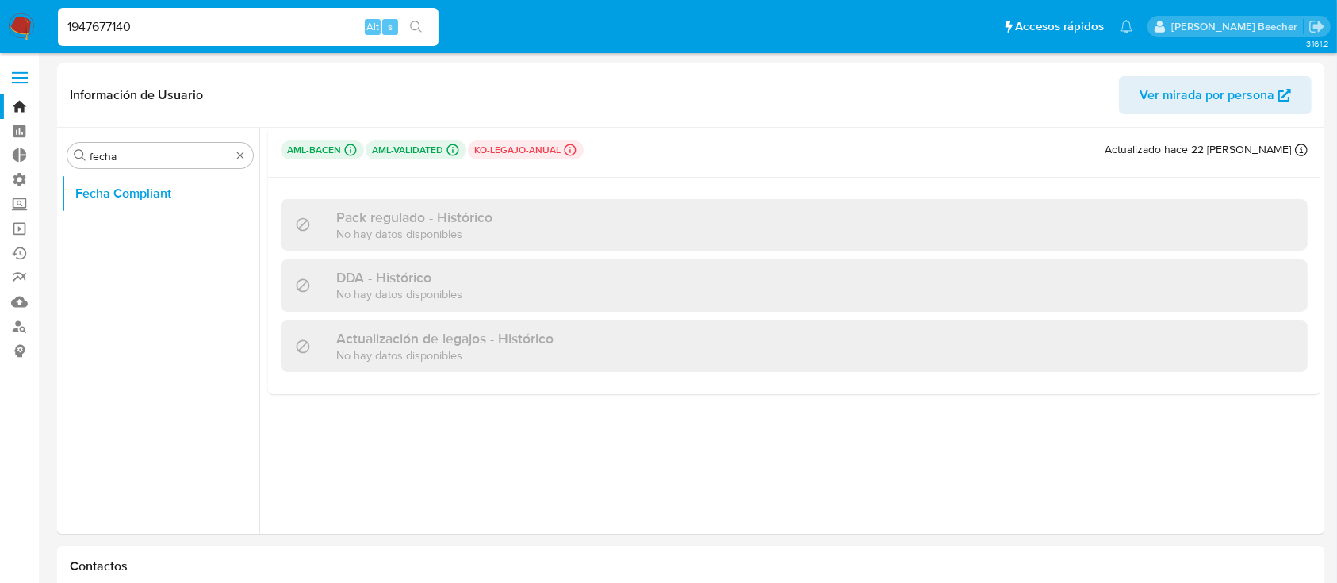
click at [349, 5] on div "1947677140 Alt s" at bounding box center [248, 27] width 381 height 44
click at [301, 9] on div "1947677140 Alt s" at bounding box center [248, 27] width 381 height 38
click at [325, 38] on div "1947677140 Alt s" at bounding box center [248, 27] width 381 height 38
click at [203, 32] on input "1947677140" at bounding box center [248, 27] width 381 height 21
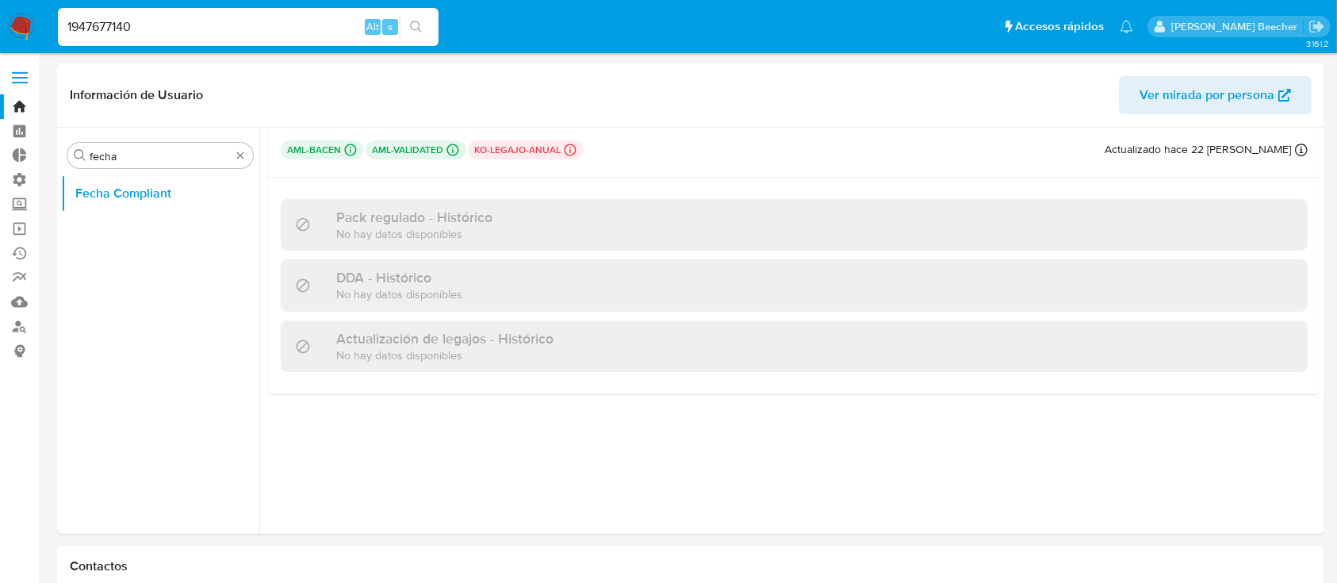
click at [203, 32] on input "1947677140" at bounding box center [248, 27] width 381 height 21
paste input "243137777"
click at [203, 32] on input "243137777" at bounding box center [248, 27] width 381 height 21
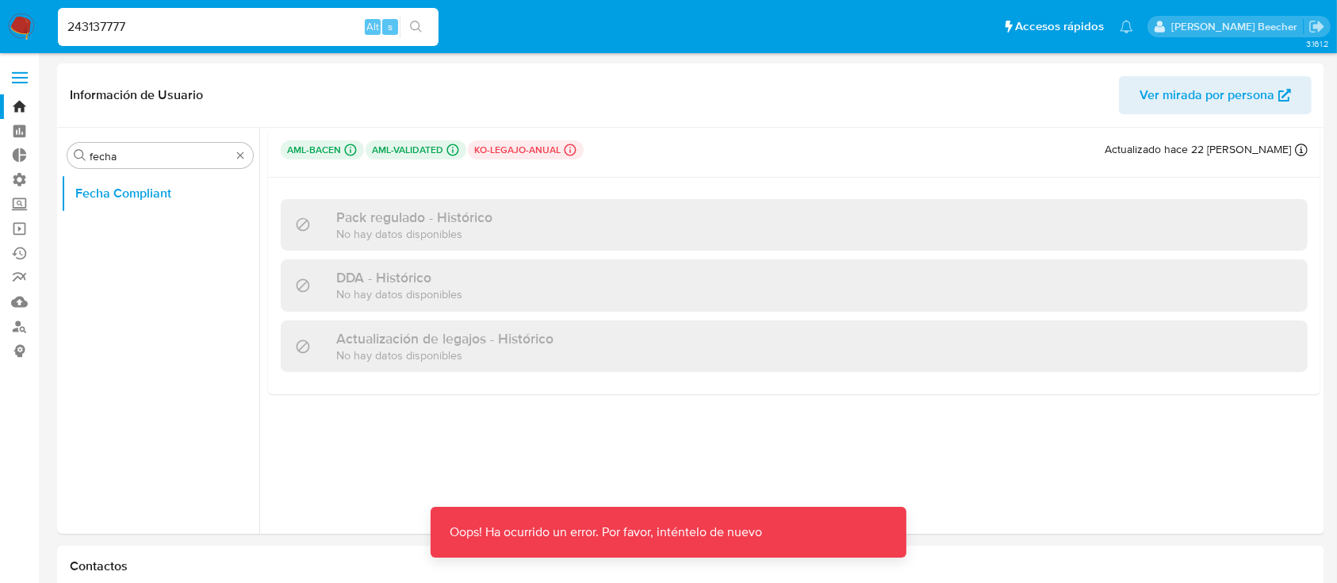
click at [203, 32] on input "243137777" at bounding box center [248, 27] width 381 height 21
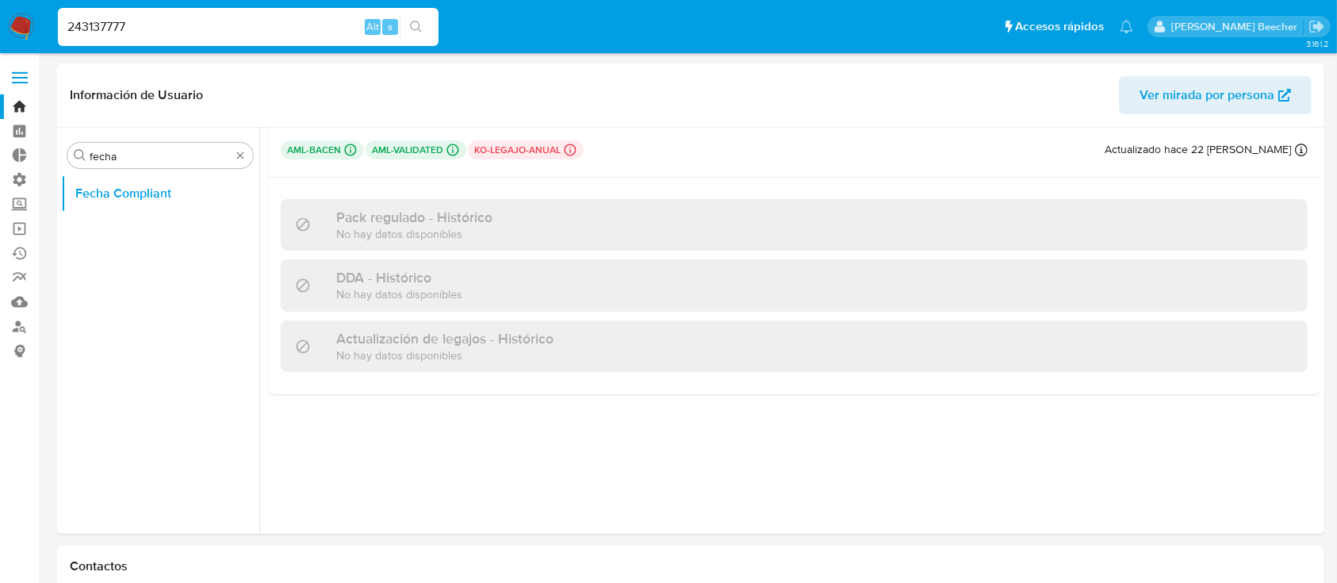
click at [180, 28] on input "243137777" at bounding box center [248, 27] width 381 height 21
click at [257, 35] on input "243137777" at bounding box center [248, 27] width 381 height 21
paste input "1945266199"
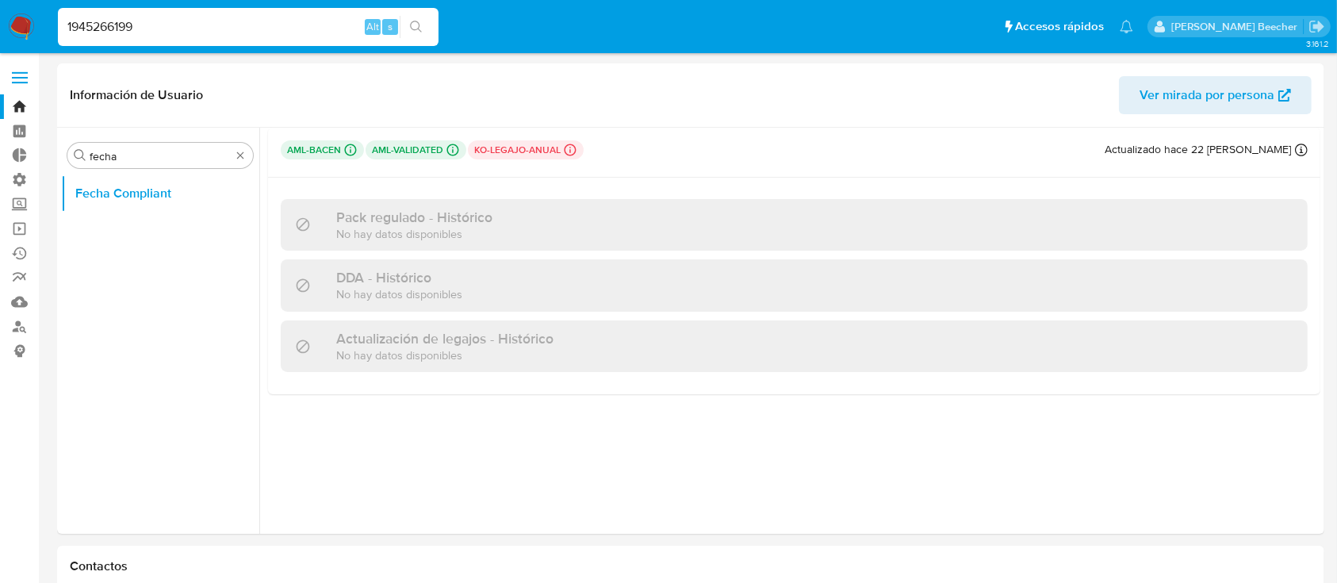
type input "1945266199"
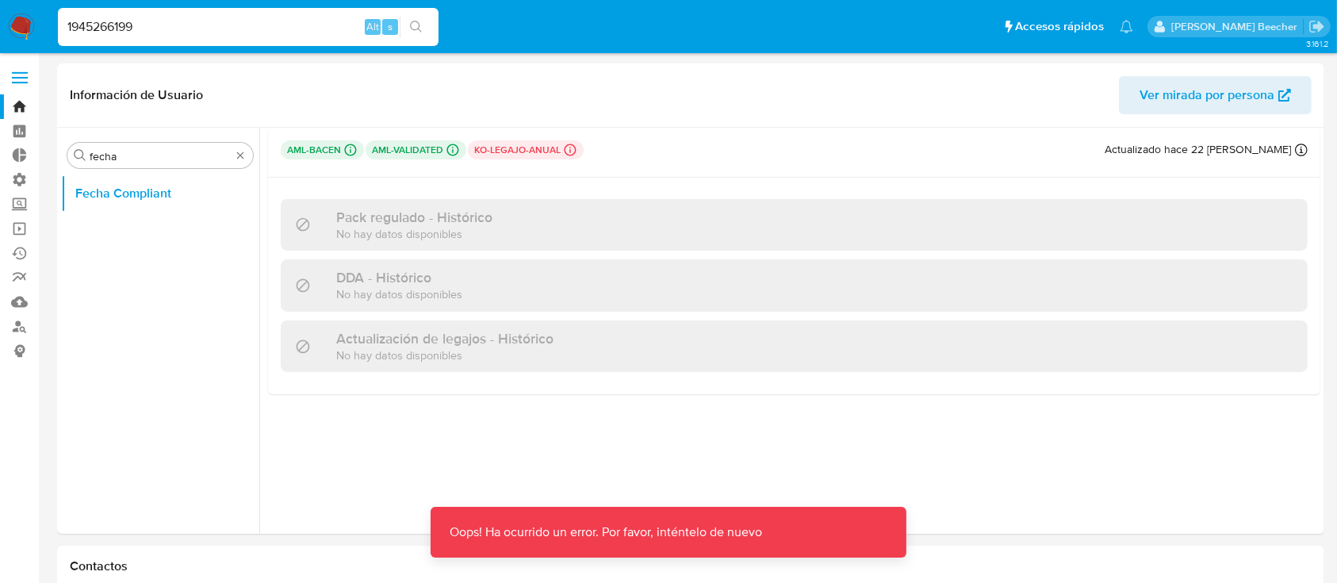
click at [14, 79] on span at bounding box center [20, 78] width 16 height 2
click at [0, 0] on input "checkbox" at bounding box center [0, 0] width 0 height 0
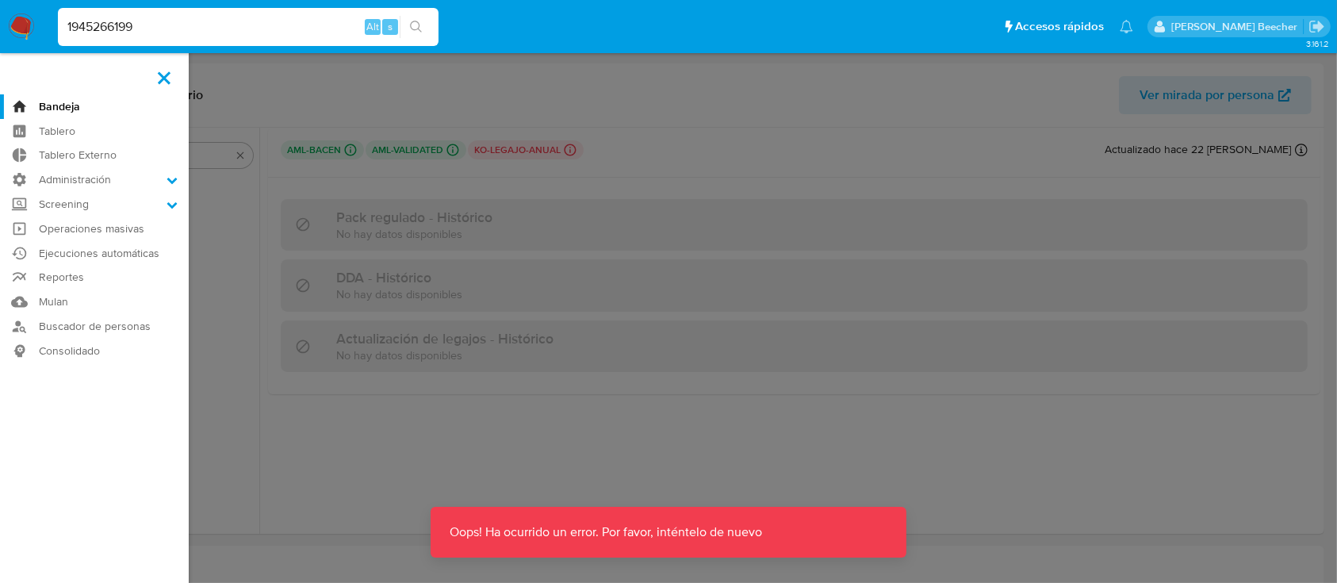
click at [16, 33] on img at bounding box center [21, 26] width 27 height 27
